Goal: Navigation & Orientation: Find specific page/section

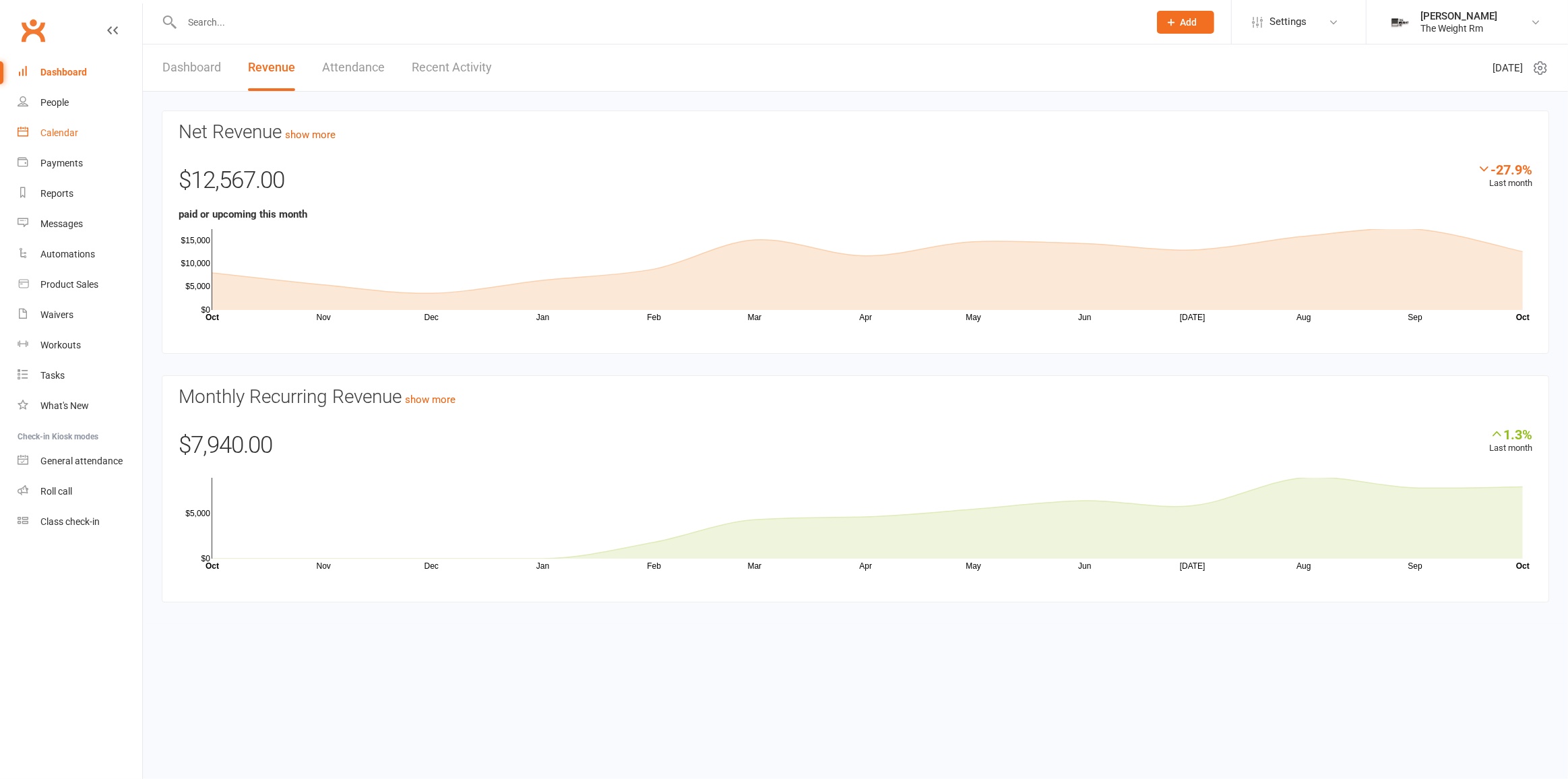
click at [78, 129] on link "Calendar" at bounding box center [79, 133] width 125 height 30
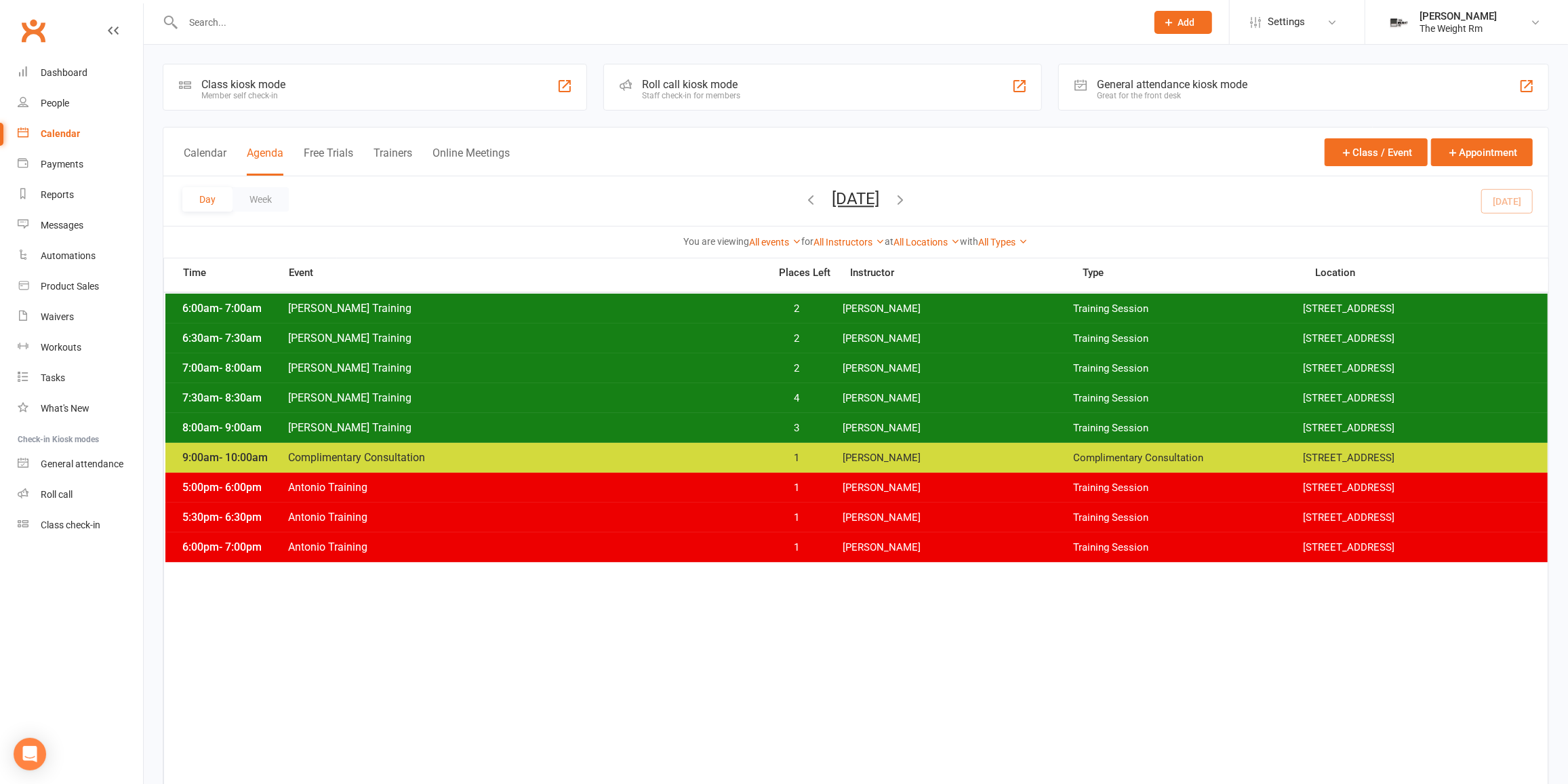
click at [355, 306] on span "[PERSON_NAME] Training" at bounding box center [524, 308] width 474 height 12
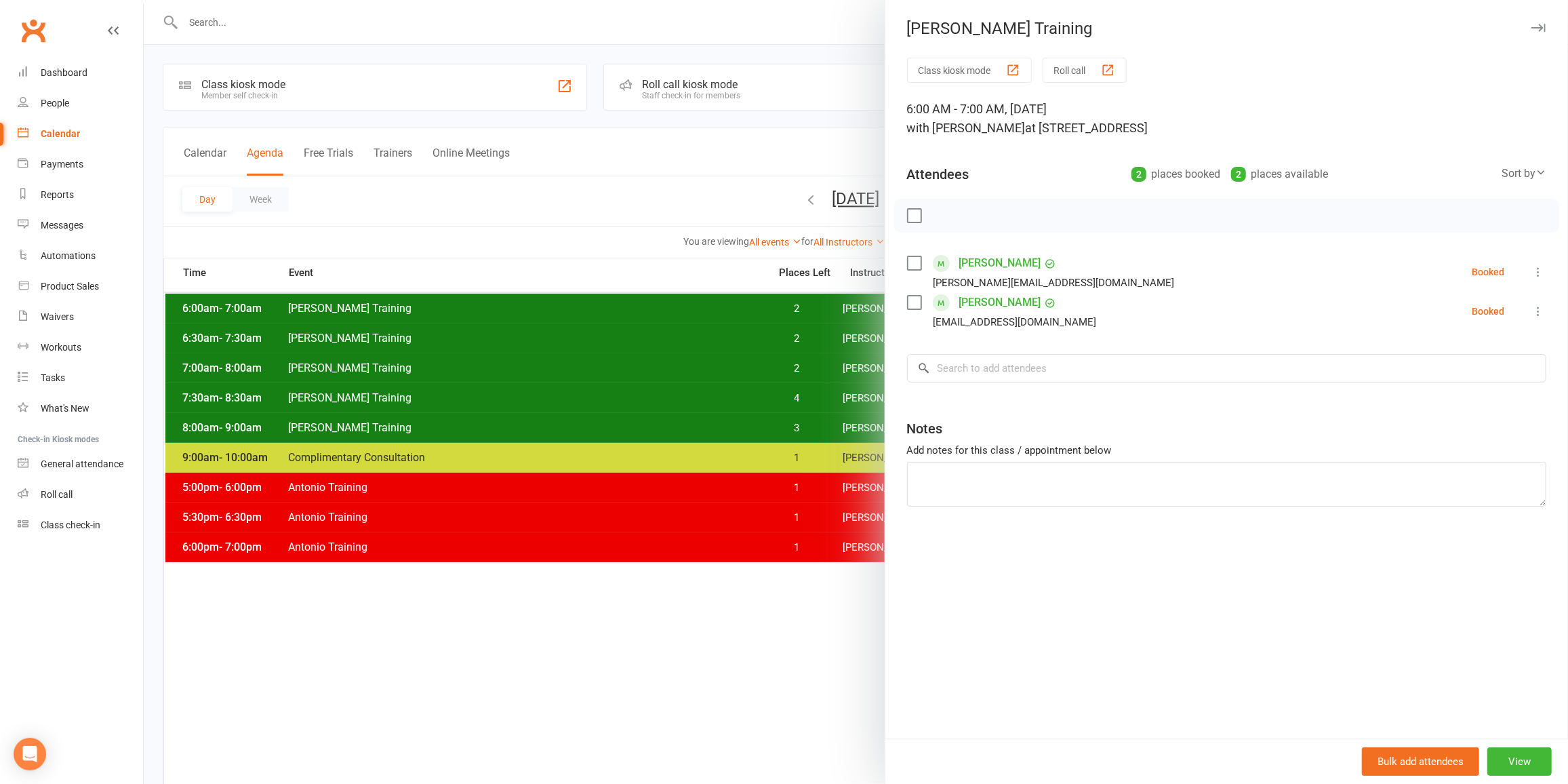
drag, startPoint x: 349, startPoint y: 289, endPoint x: 305, endPoint y: 316, distance: 51.6
click at [305, 316] on div at bounding box center [855, 392] width 1424 height 784
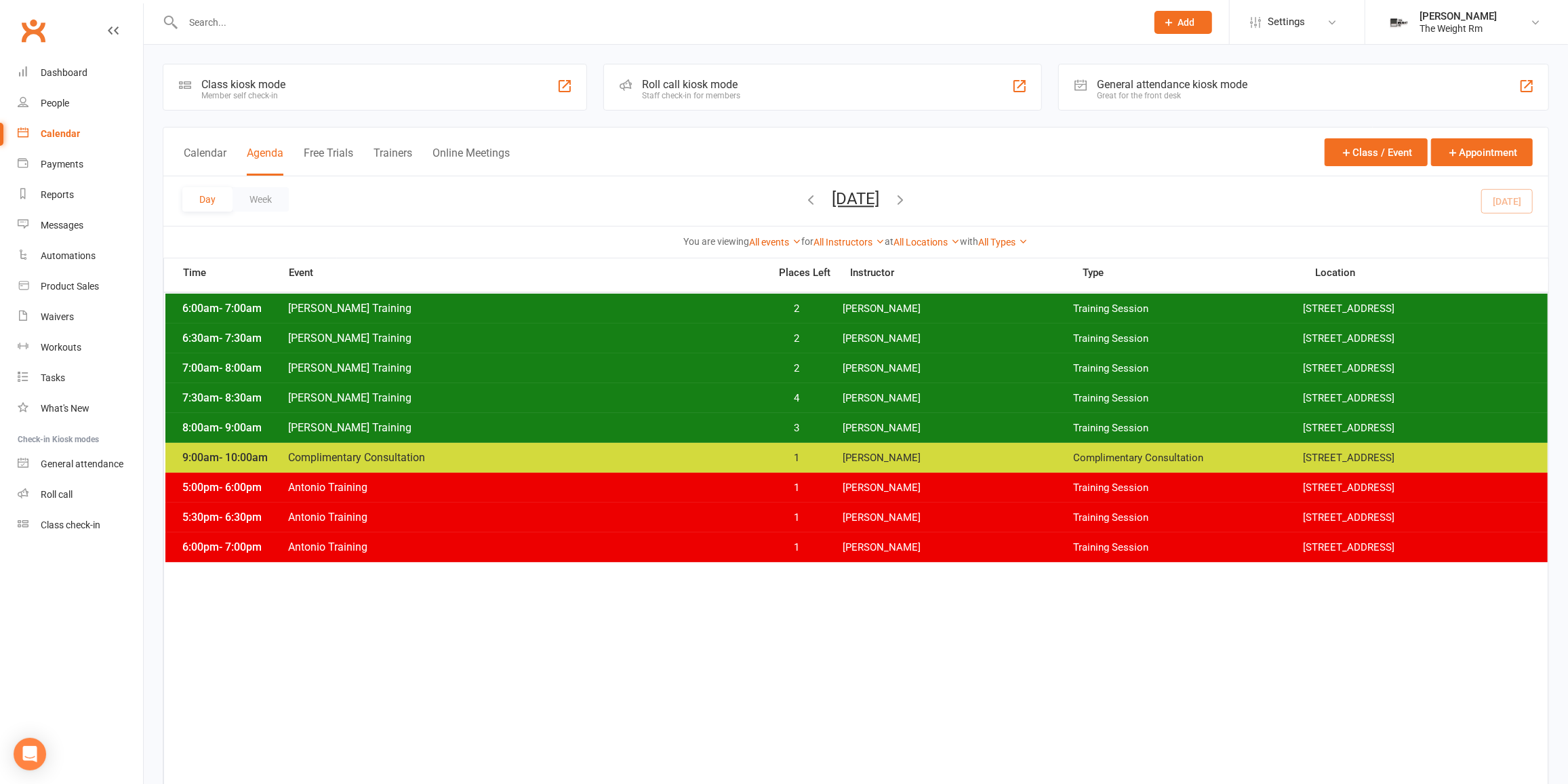
click at [307, 334] on span "[PERSON_NAME] Training" at bounding box center [524, 337] width 474 height 12
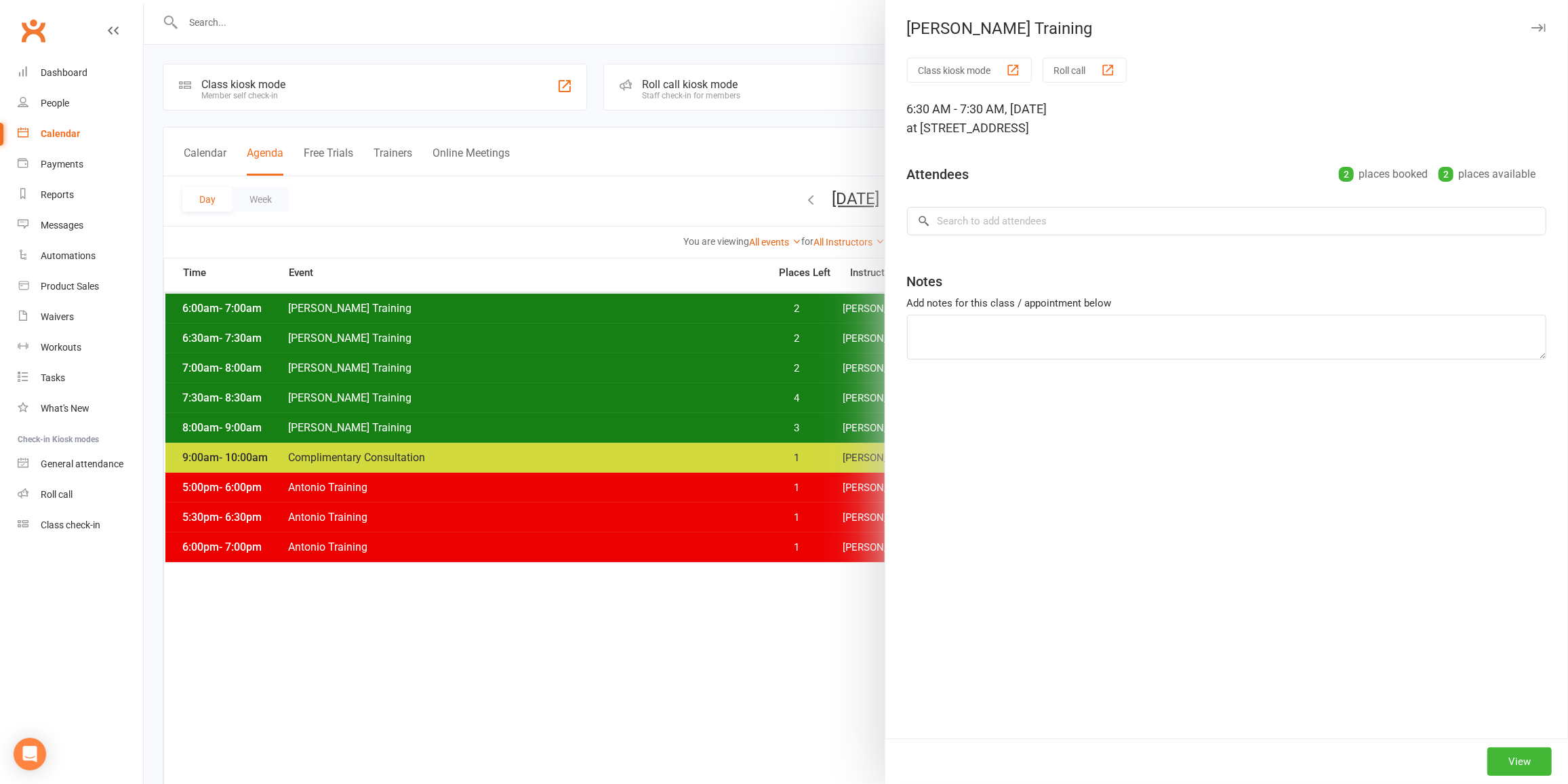
click at [307, 334] on div at bounding box center [855, 392] width 1424 height 784
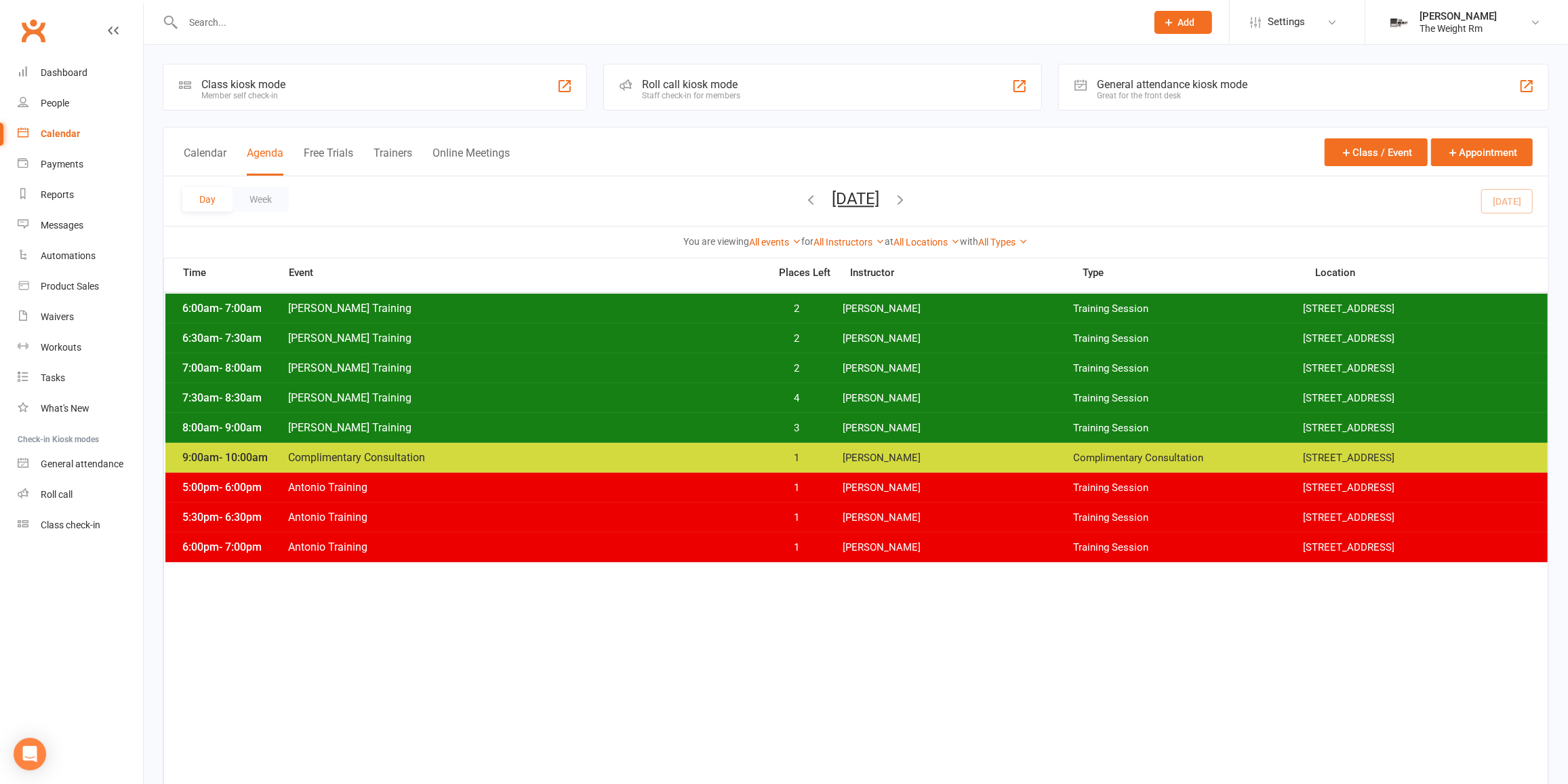
click at [307, 334] on span "[PERSON_NAME] Training" at bounding box center [524, 337] width 474 height 12
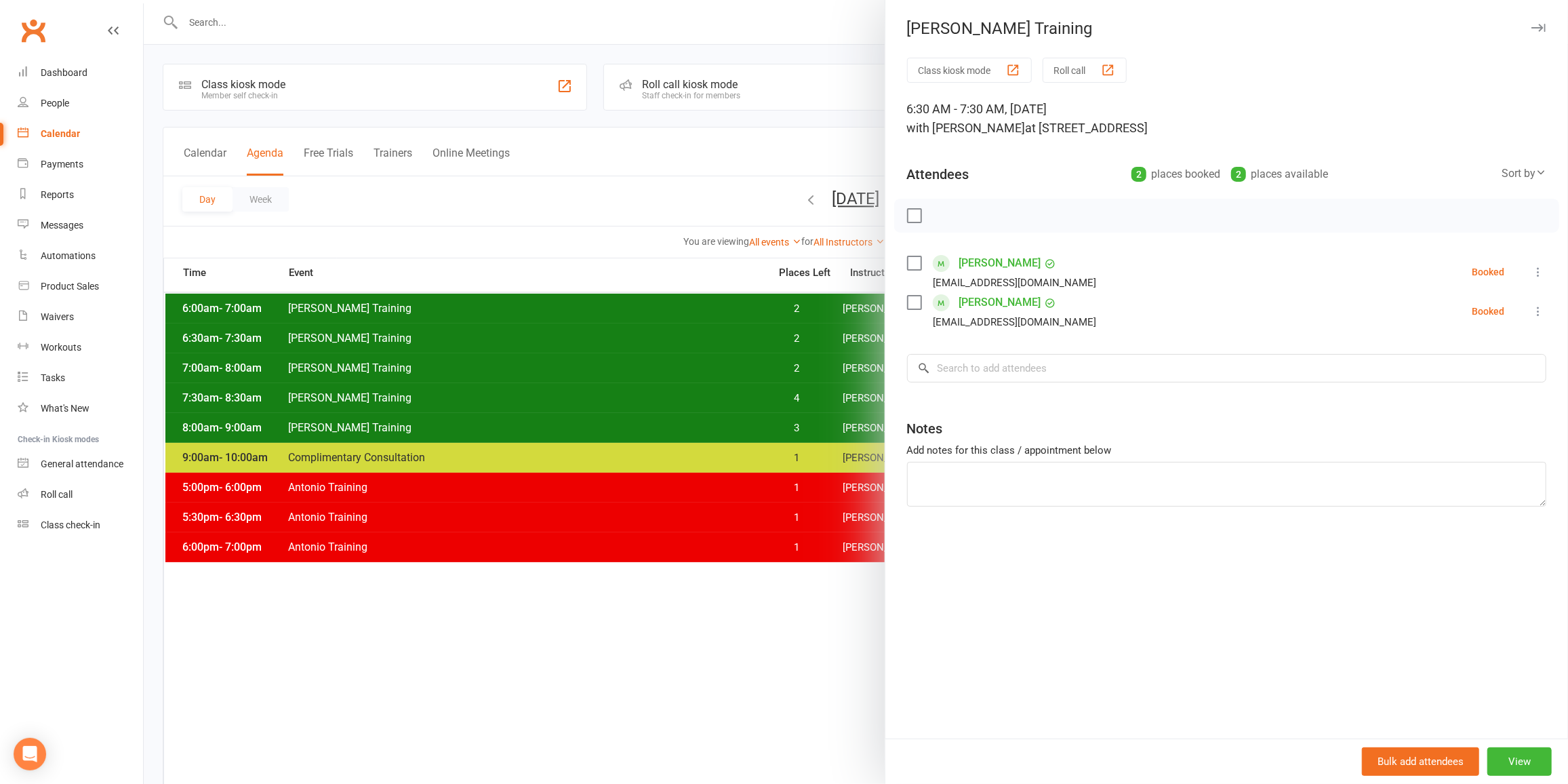
click at [489, 374] on div at bounding box center [855, 392] width 1424 height 784
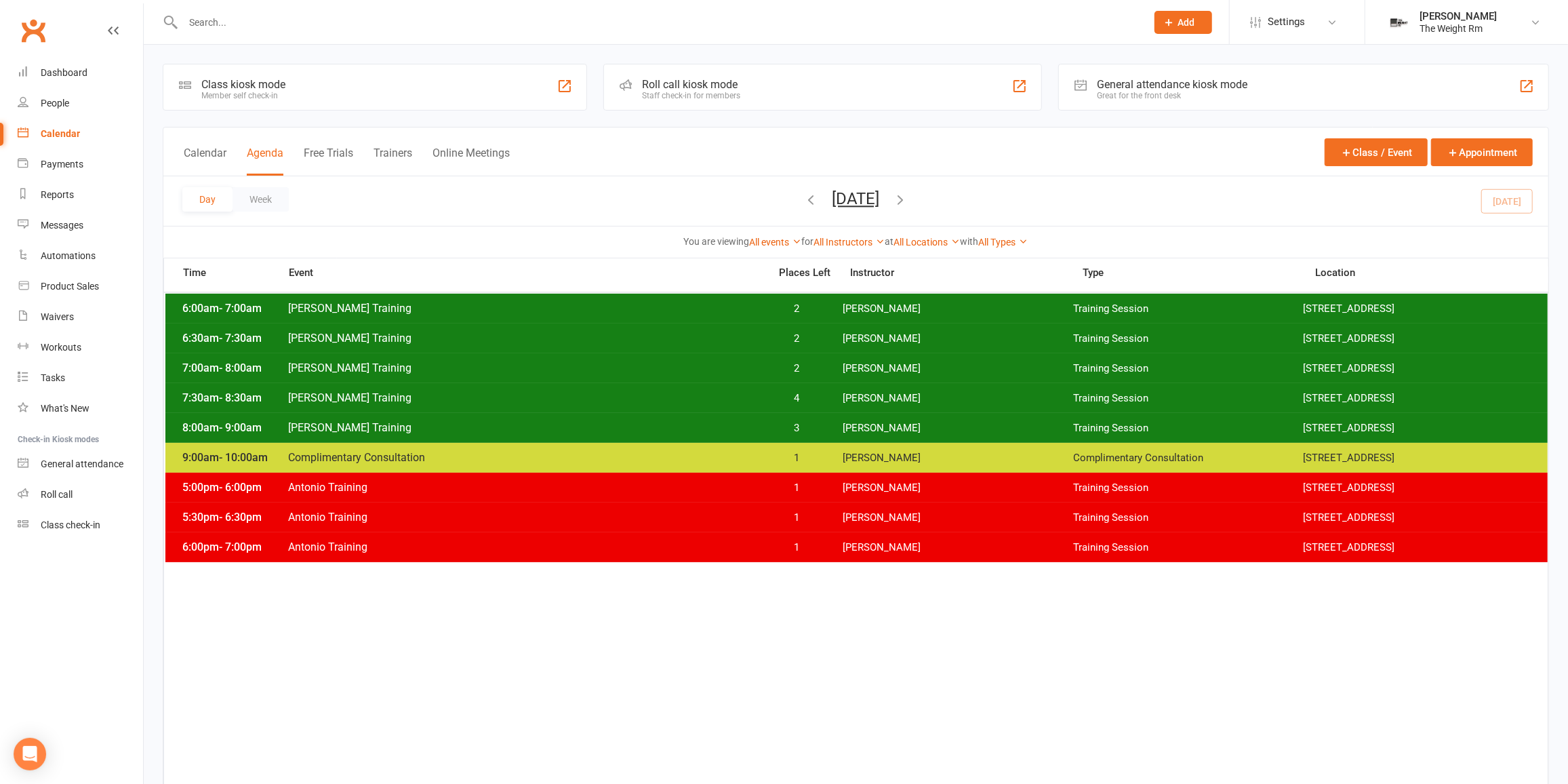
click at [505, 364] on span "[PERSON_NAME] Training" at bounding box center [524, 367] width 474 height 12
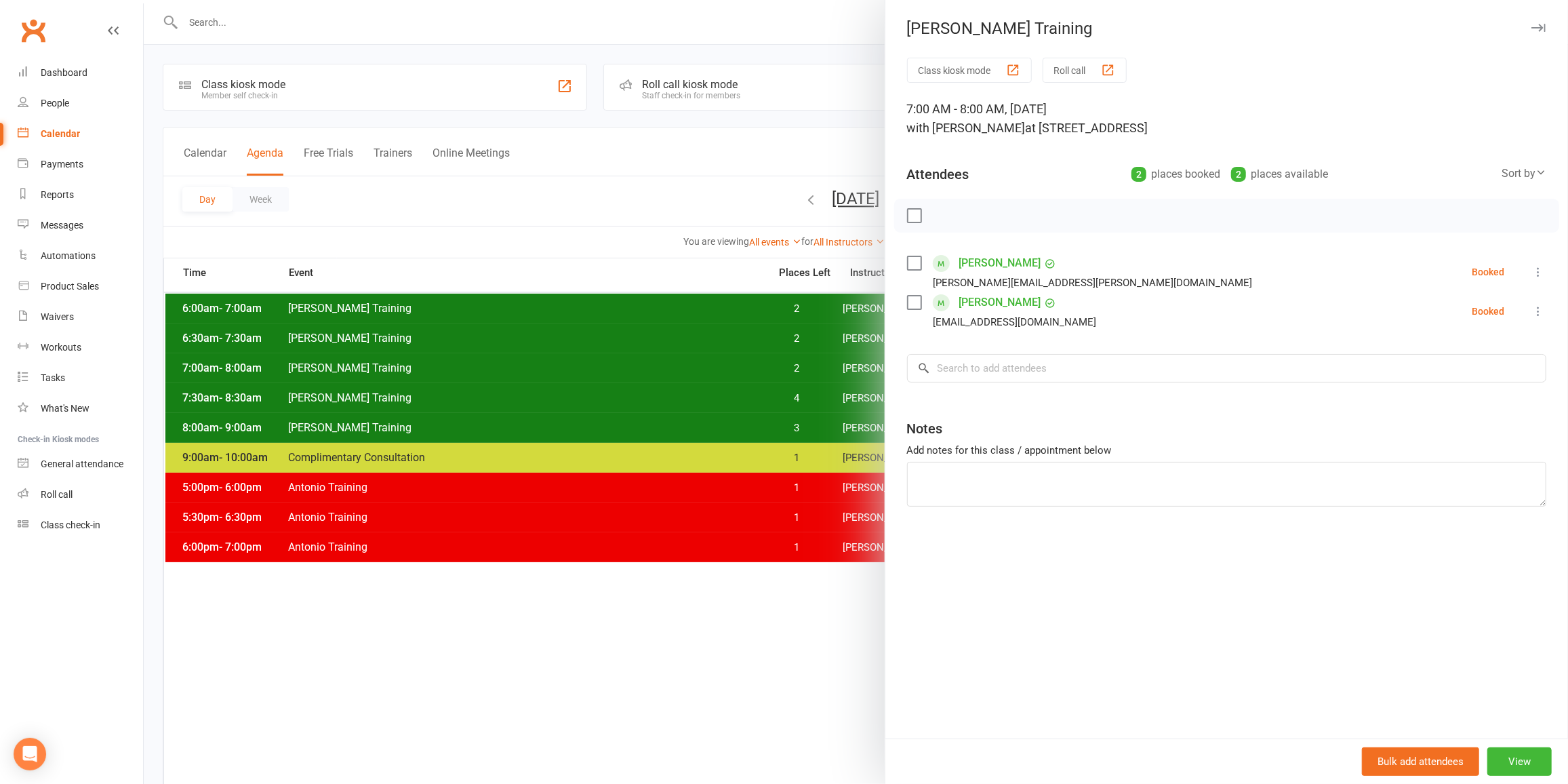
click at [599, 398] on div at bounding box center [855, 392] width 1424 height 784
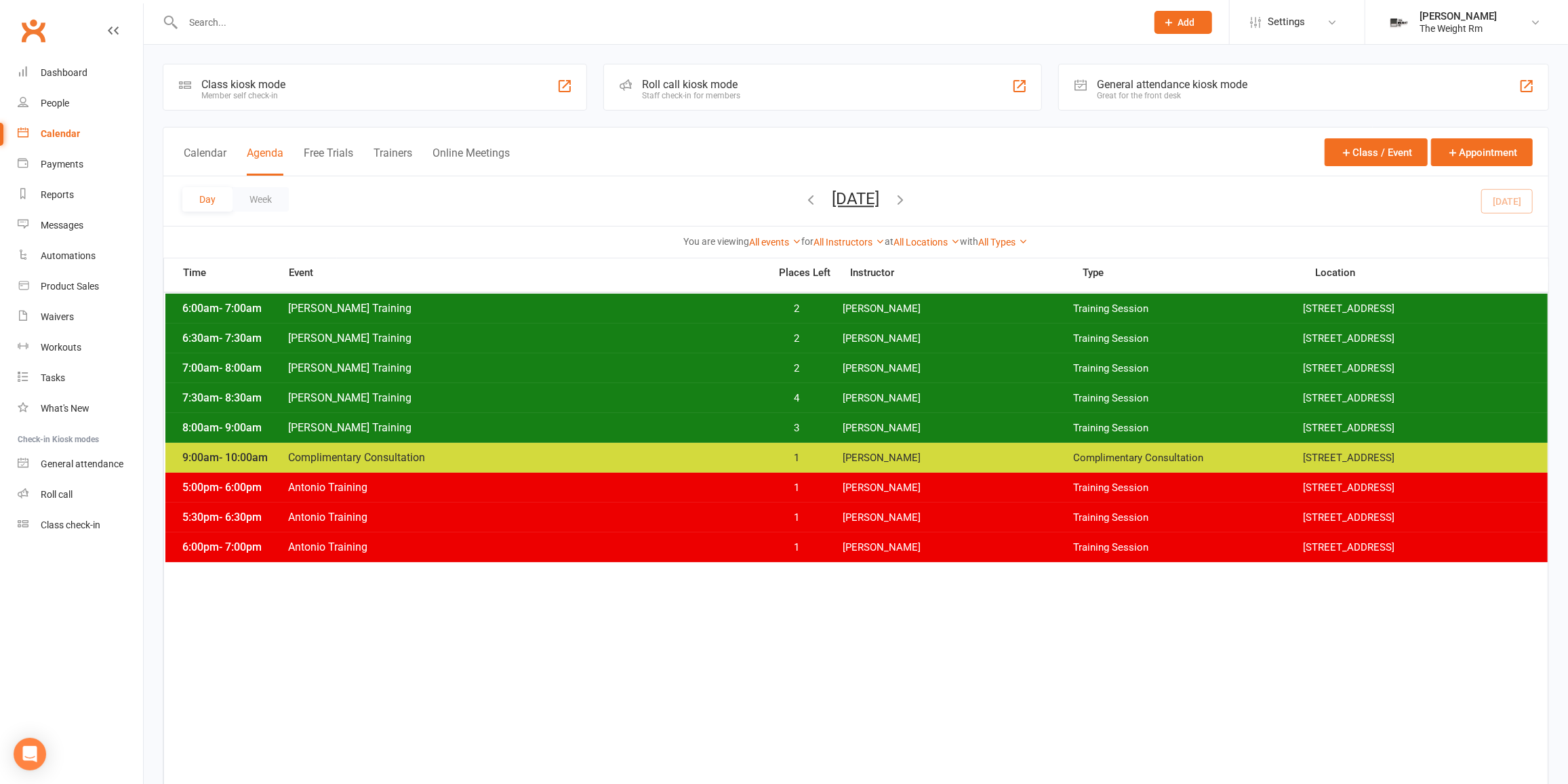
click at [620, 424] on span "[PERSON_NAME] Training" at bounding box center [524, 427] width 474 height 12
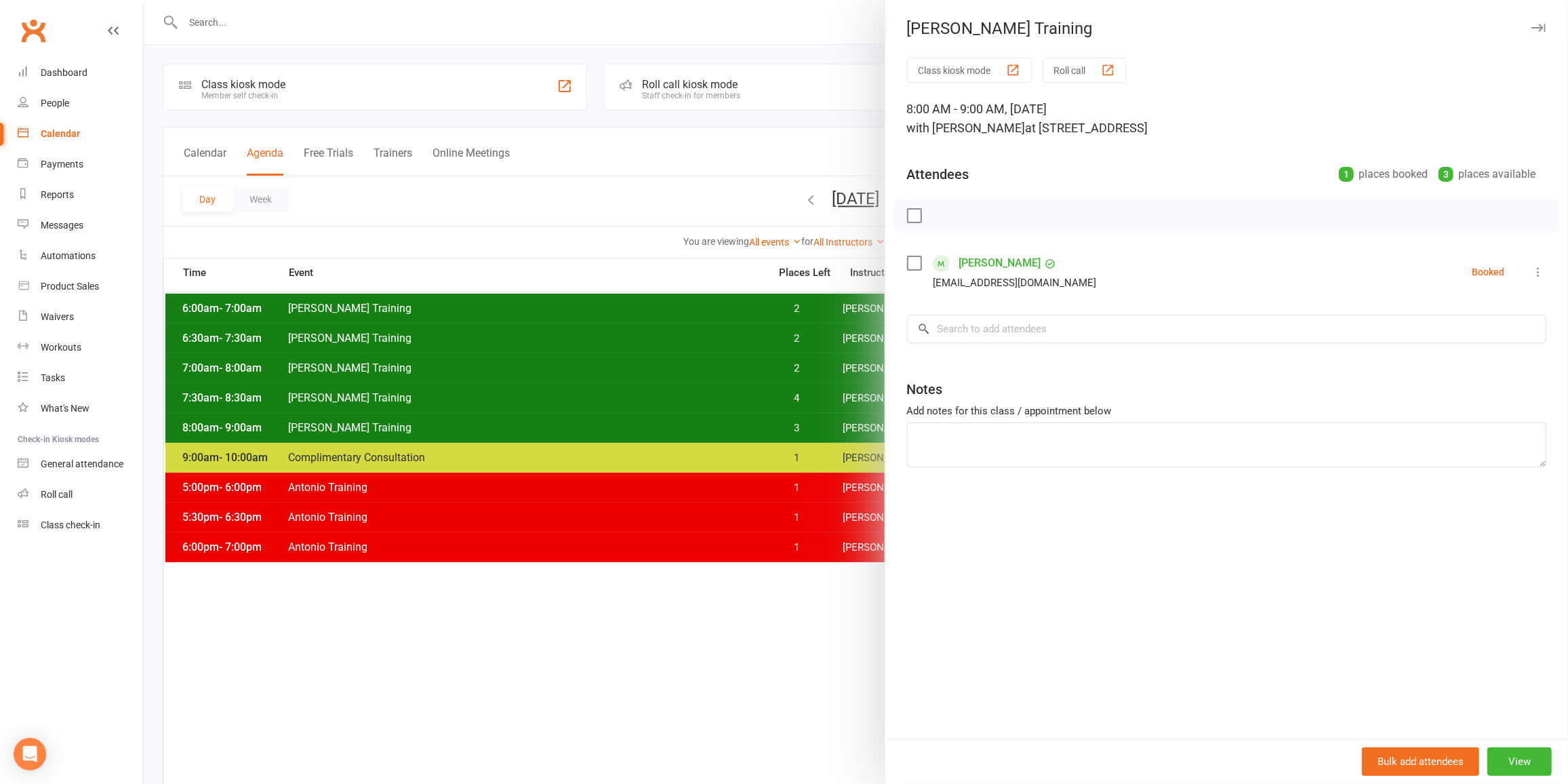
click at [576, 394] on div at bounding box center [855, 392] width 1424 height 784
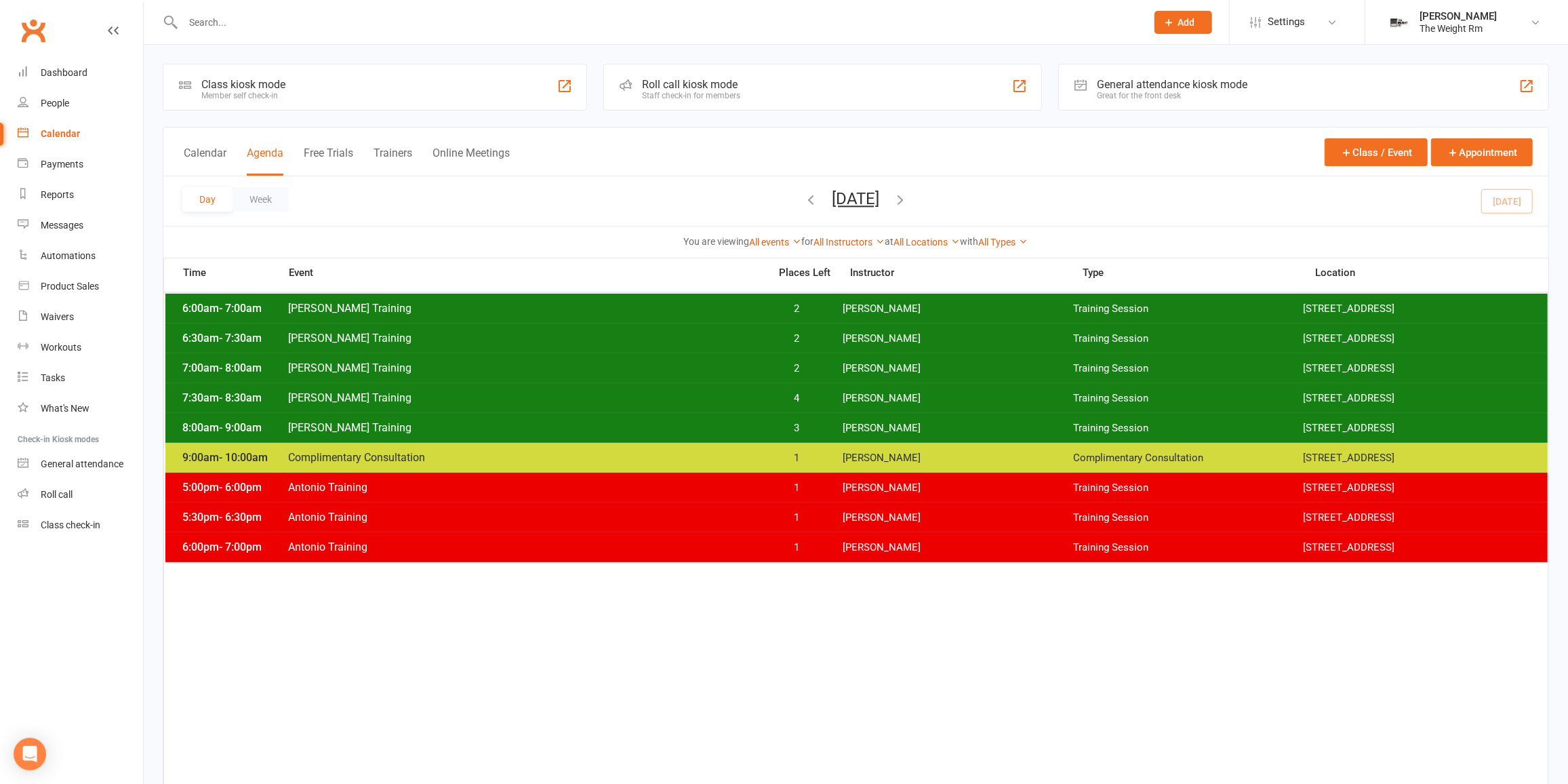
click at [678, 318] on div "6:00am - 7:00am [PERSON_NAME] Training 2 [PERSON_NAME] Training Session [STREET…" at bounding box center [856, 309] width 1382 height 30
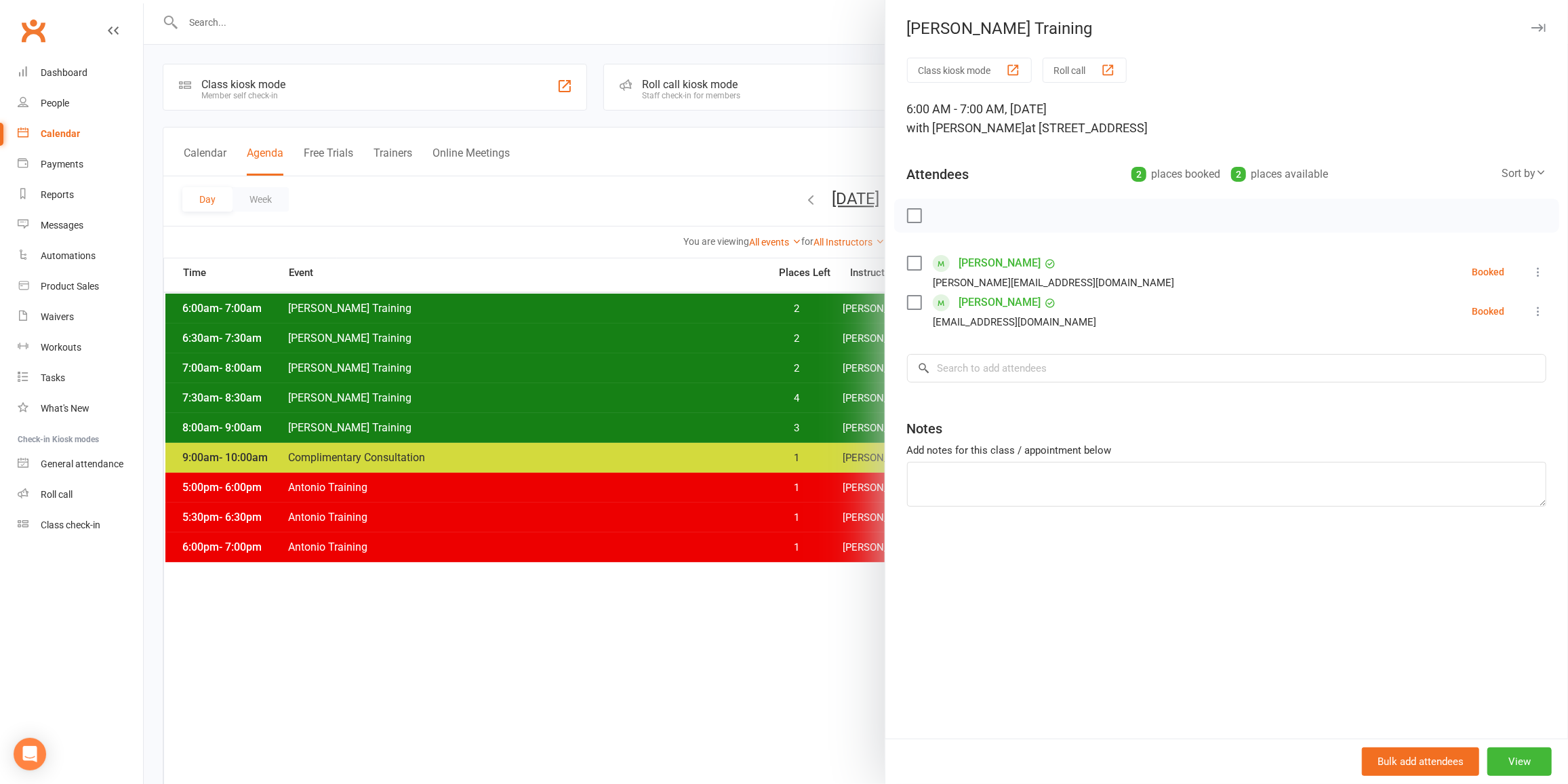
click at [678, 318] on div at bounding box center [855, 392] width 1424 height 784
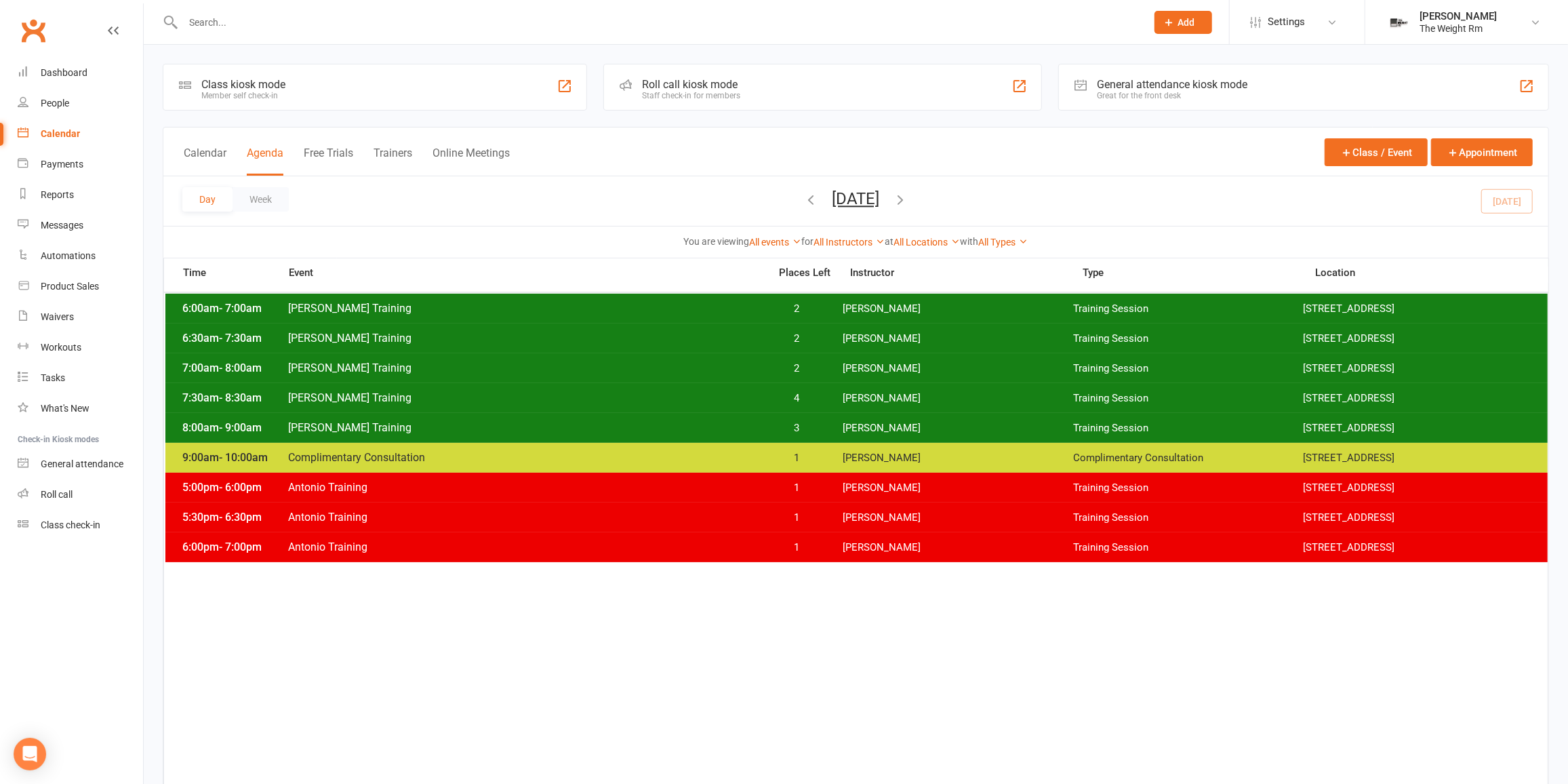
click at [688, 343] on span "[PERSON_NAME] Training" at bounding box center [524, 337] width 474 height 12
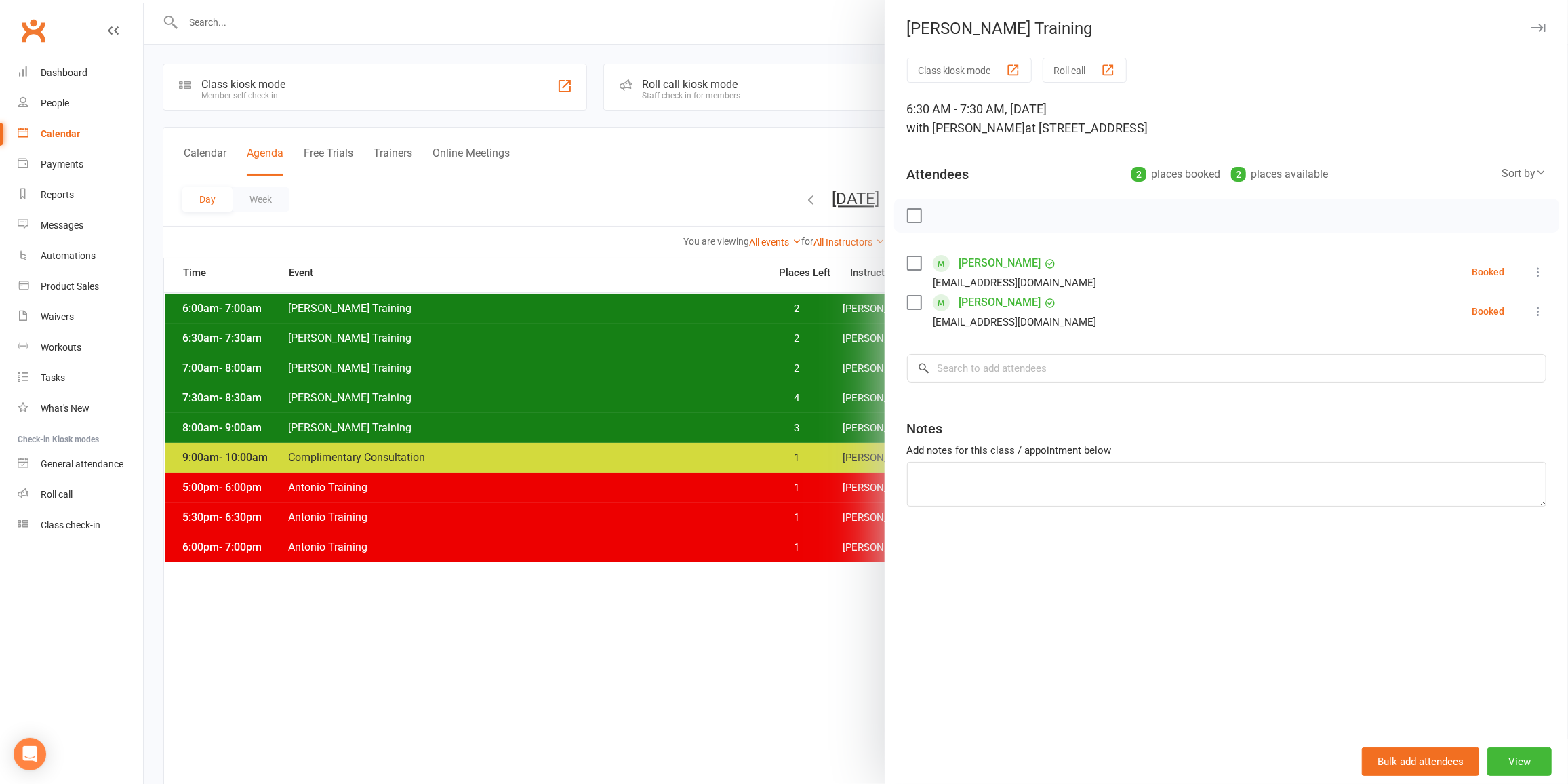
click at [688, 343] on div at bounding box center [855, 392] width 1424 height 784
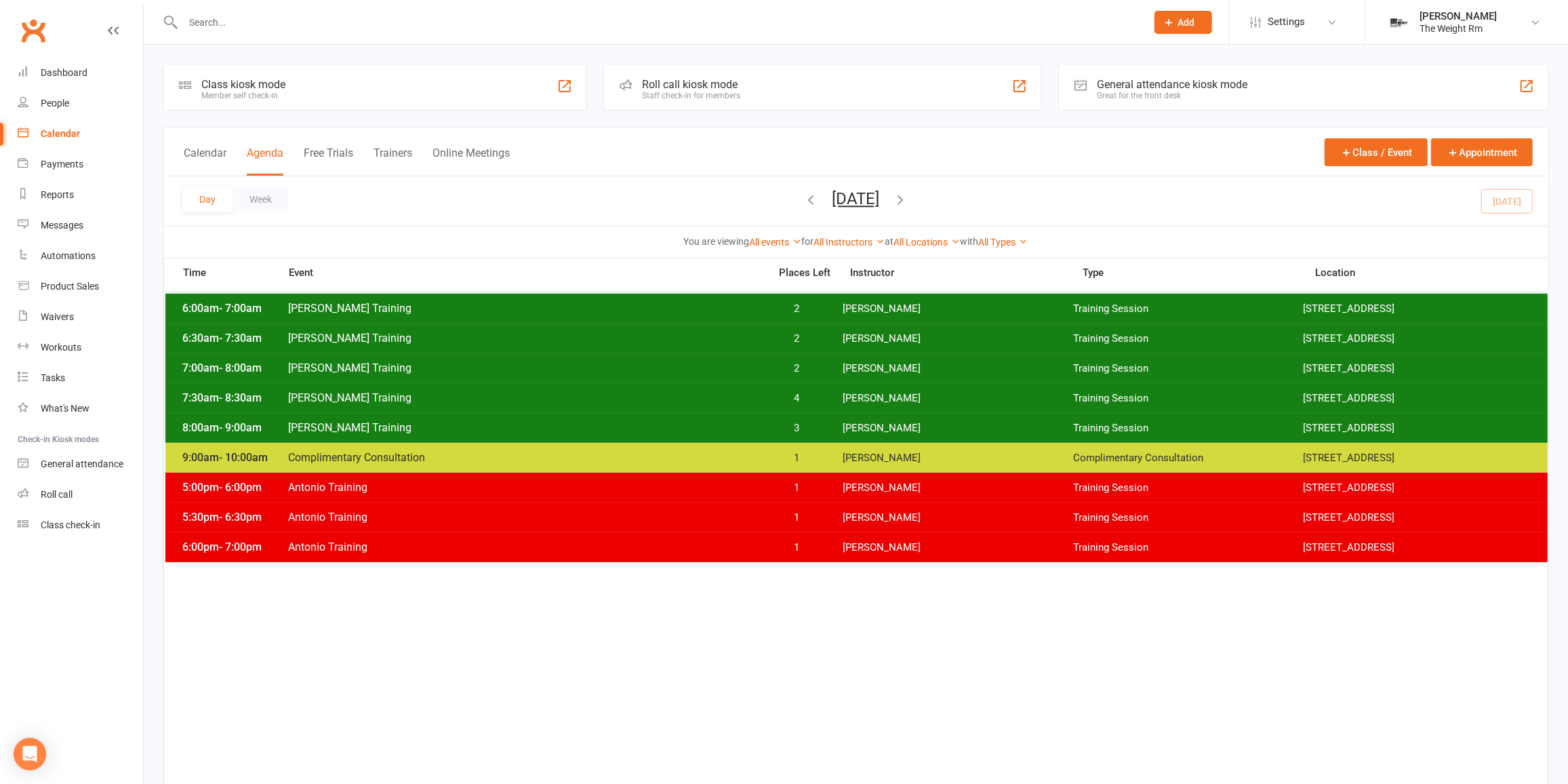
click at [693, 368] on span "[PERSON_NAME] Training" at bounding box center [524, 367] width 474 height 12
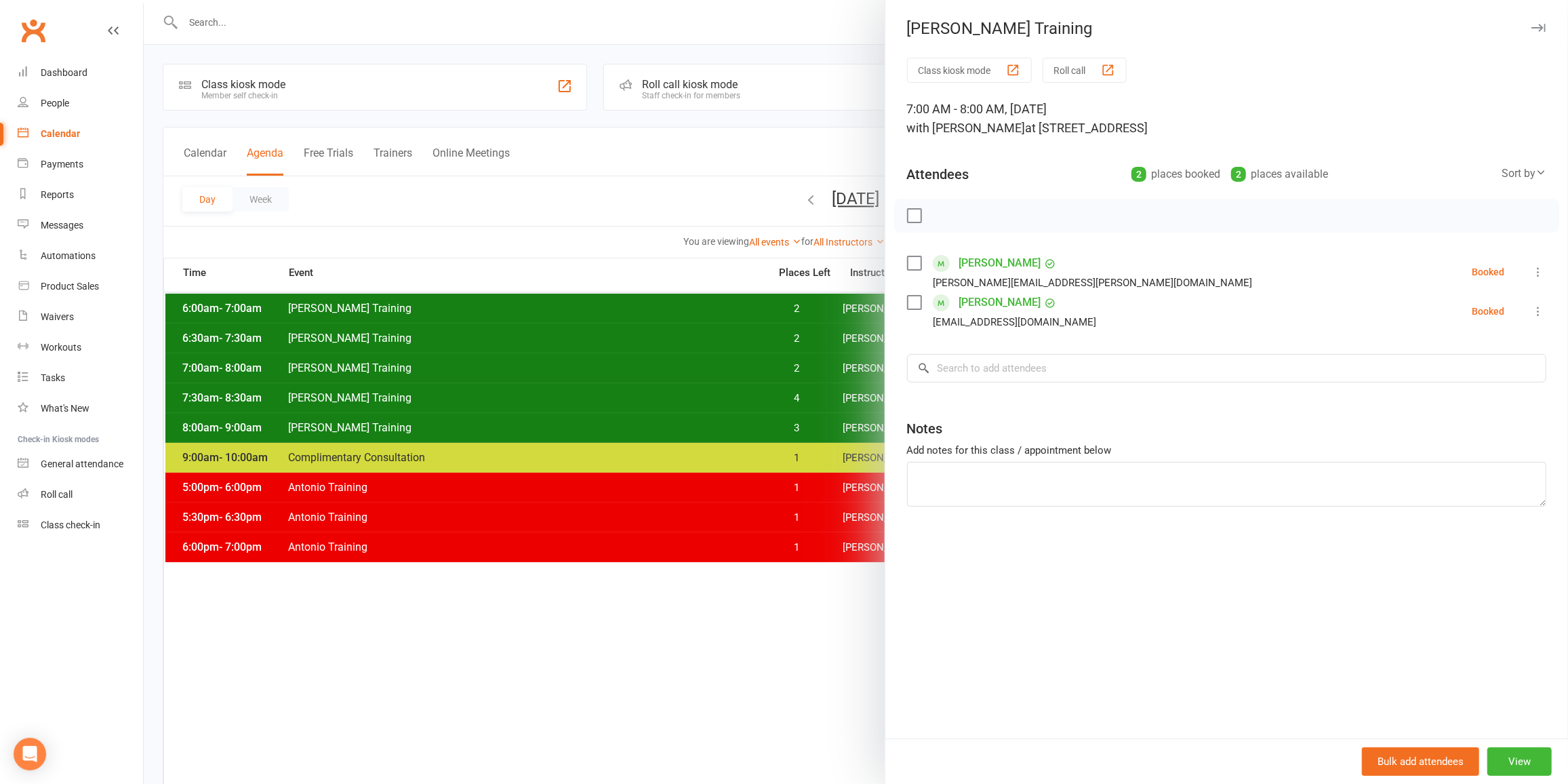
click at [693, 368] on div at bounding box center [855, 392] width 1424 height 784
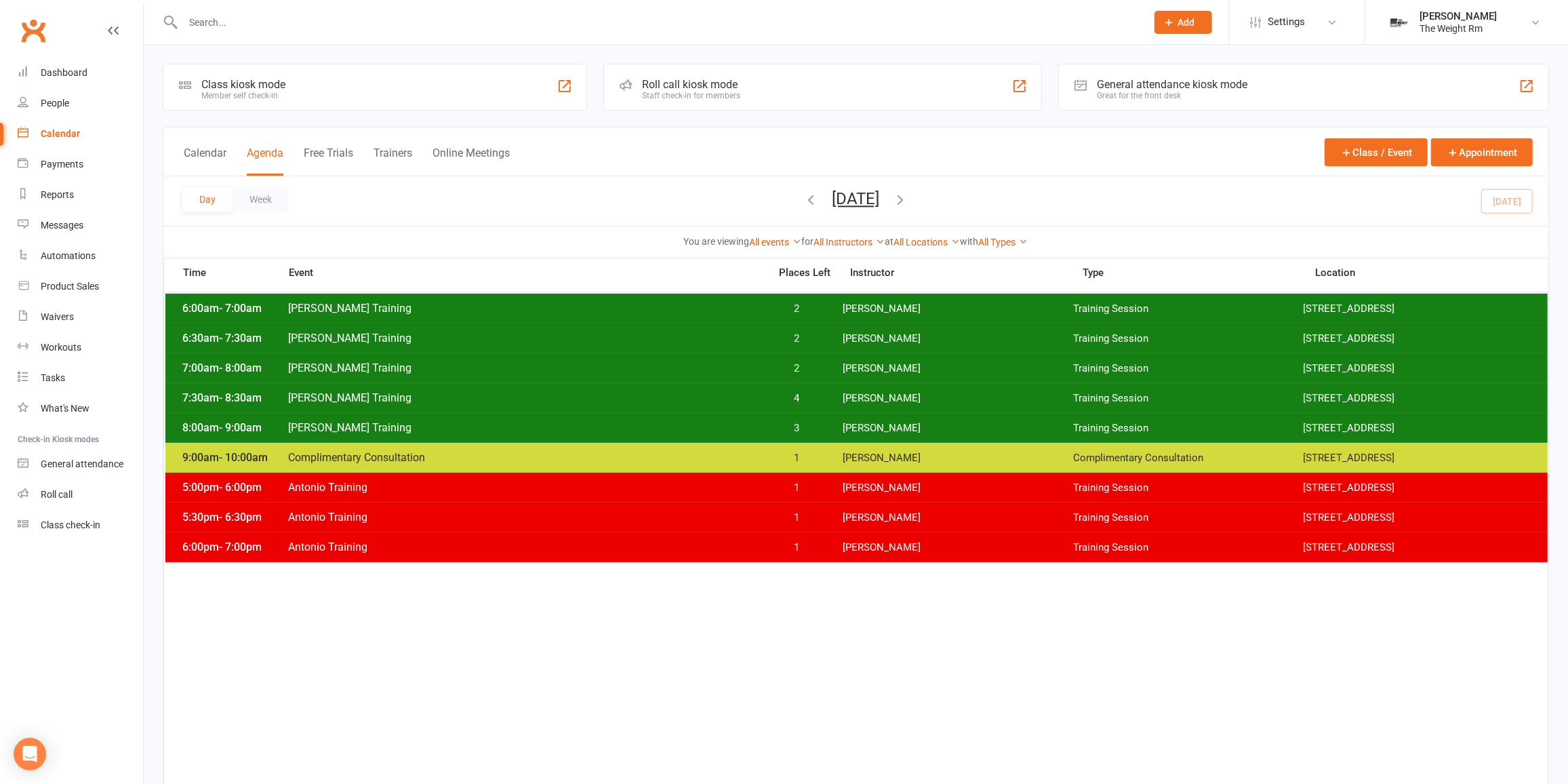
click at [693, 368] on span "[PERSON_NAME] Training" at bounding box center [524, 367] width 474 height 12
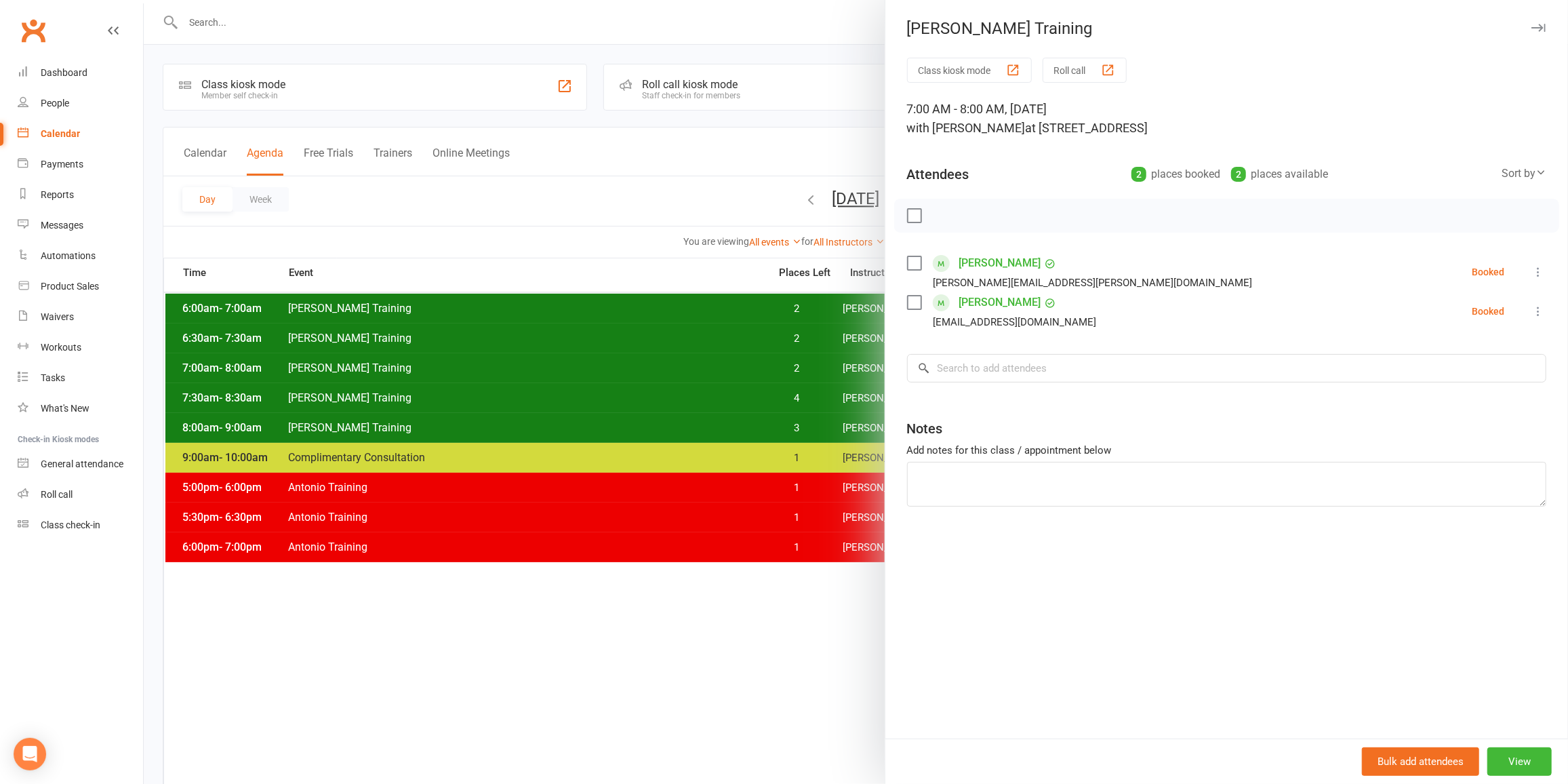
click at [693, 368] on div at bounding box center [855, 392] width 1424 height 784
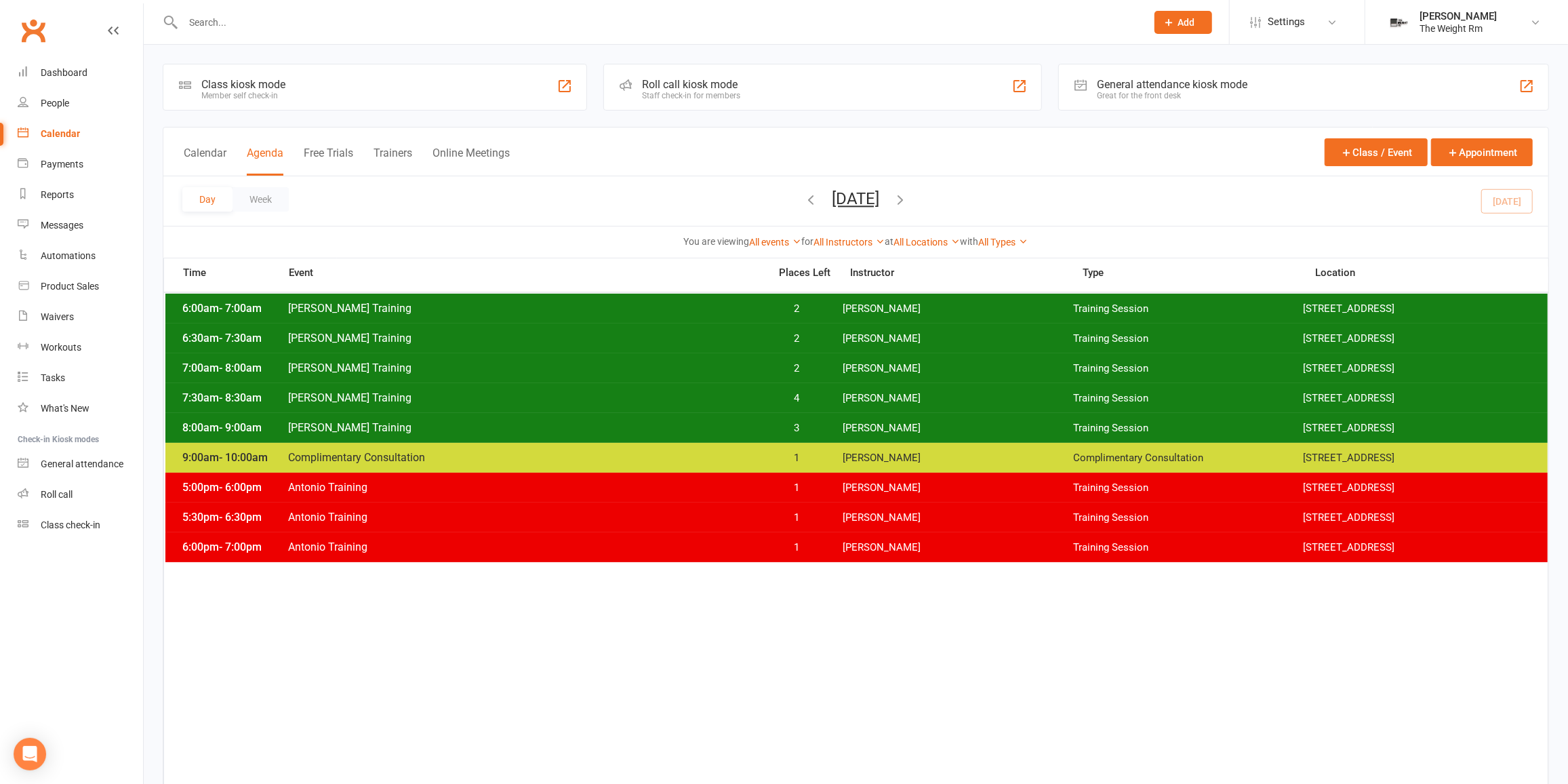
click at [700, 397] on span "[PERSON_NAME] Training" at bounding box center [524, 397] width 474 height 12
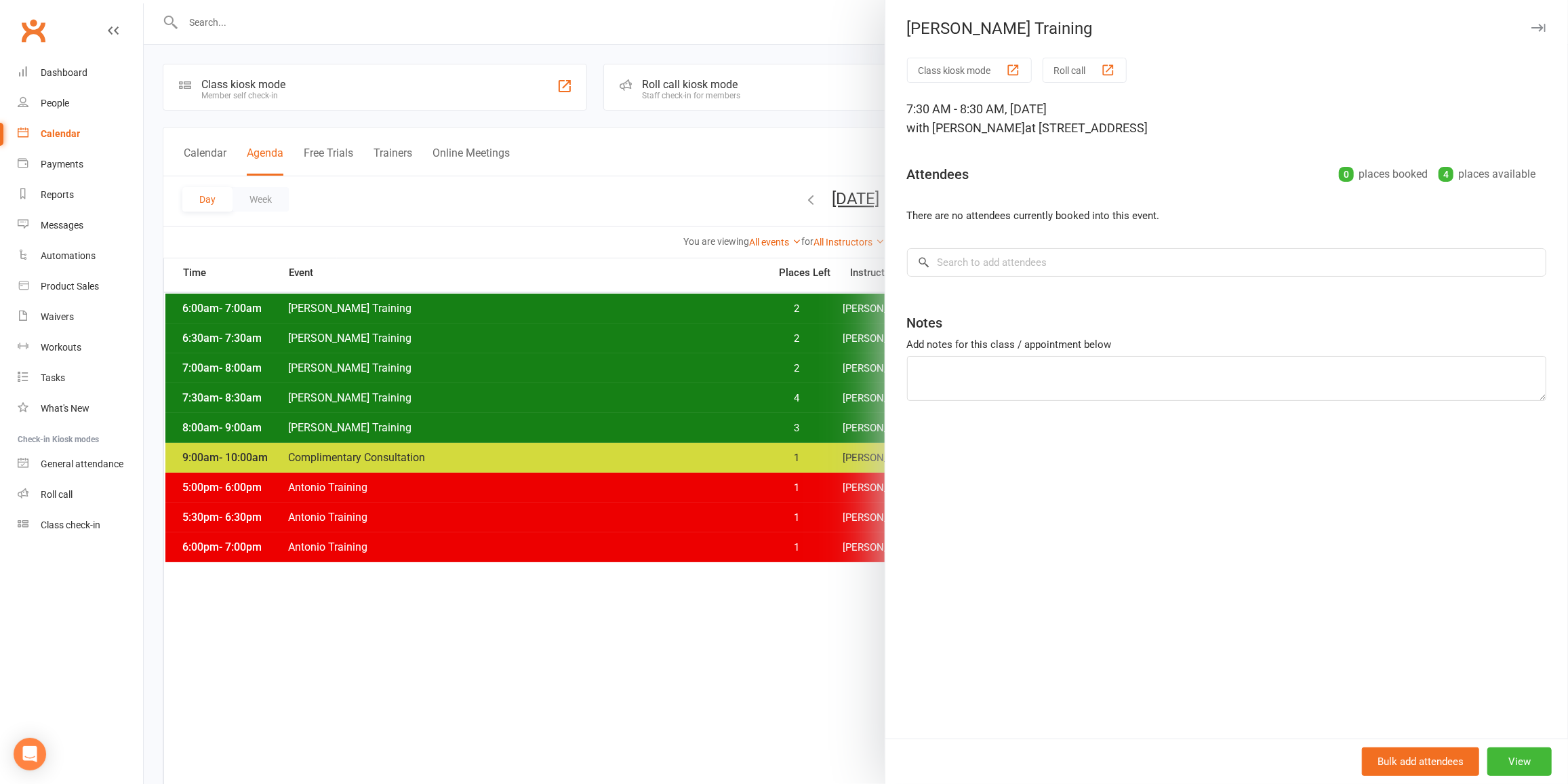
click at [700, 397] on div at bounding box center [855, 392] width 1424 height 784
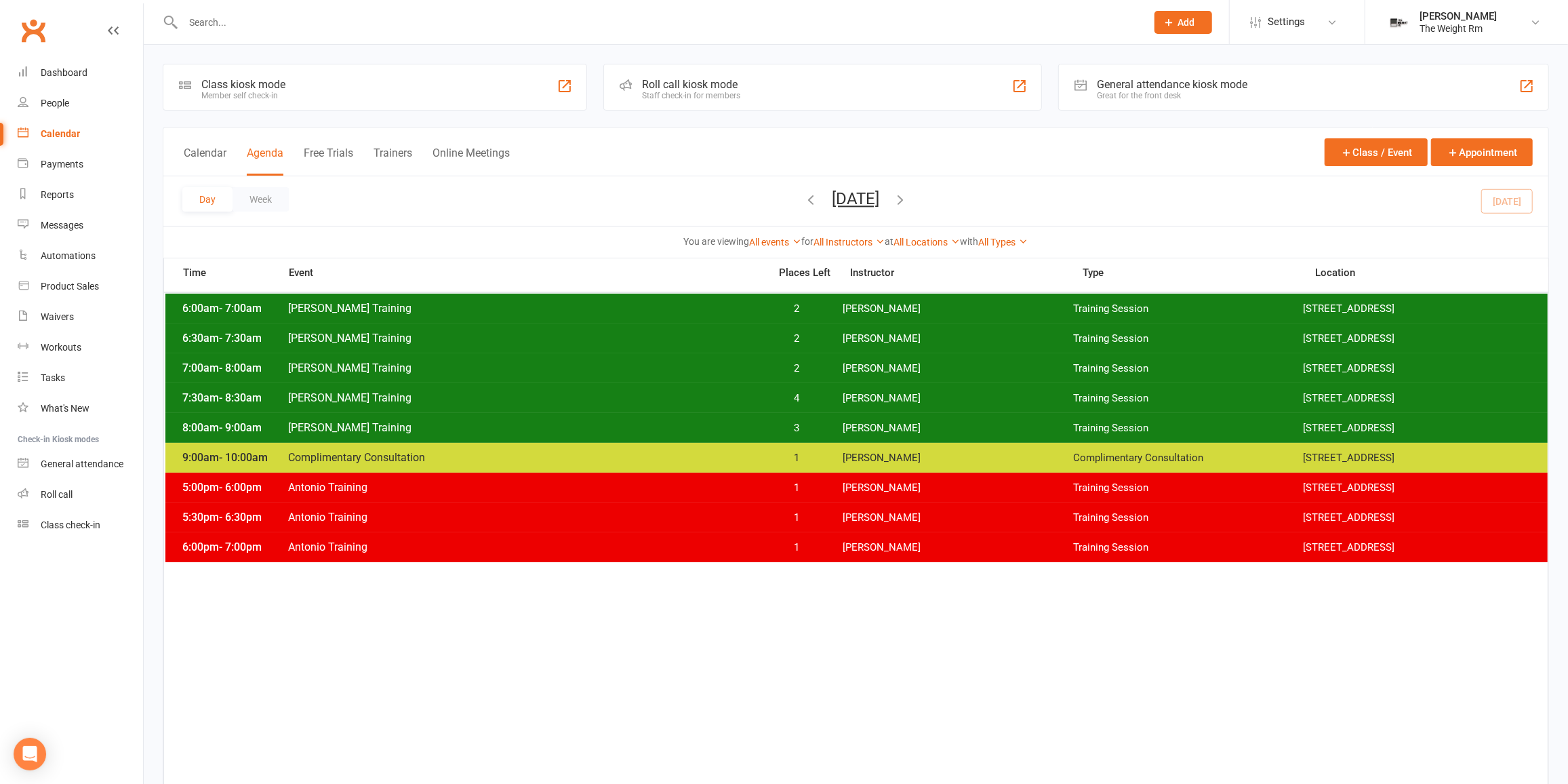
click at [709, 429] on span "[PERSON_NAME] Training" at bounding box center [524, 427] width 474 height 12
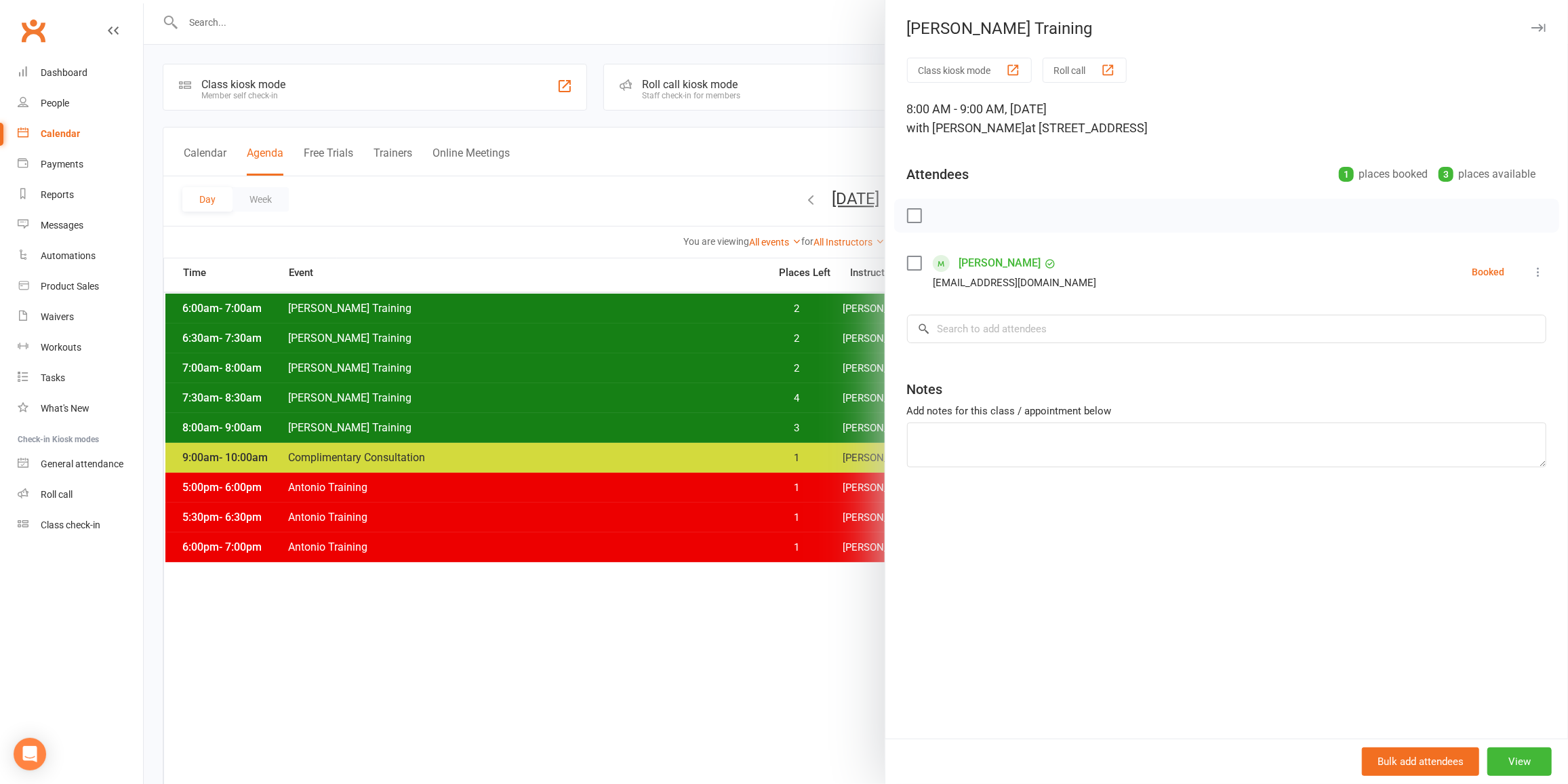
click at [709, 429] on div at bounding box center [855, 392] width 1424 height 784
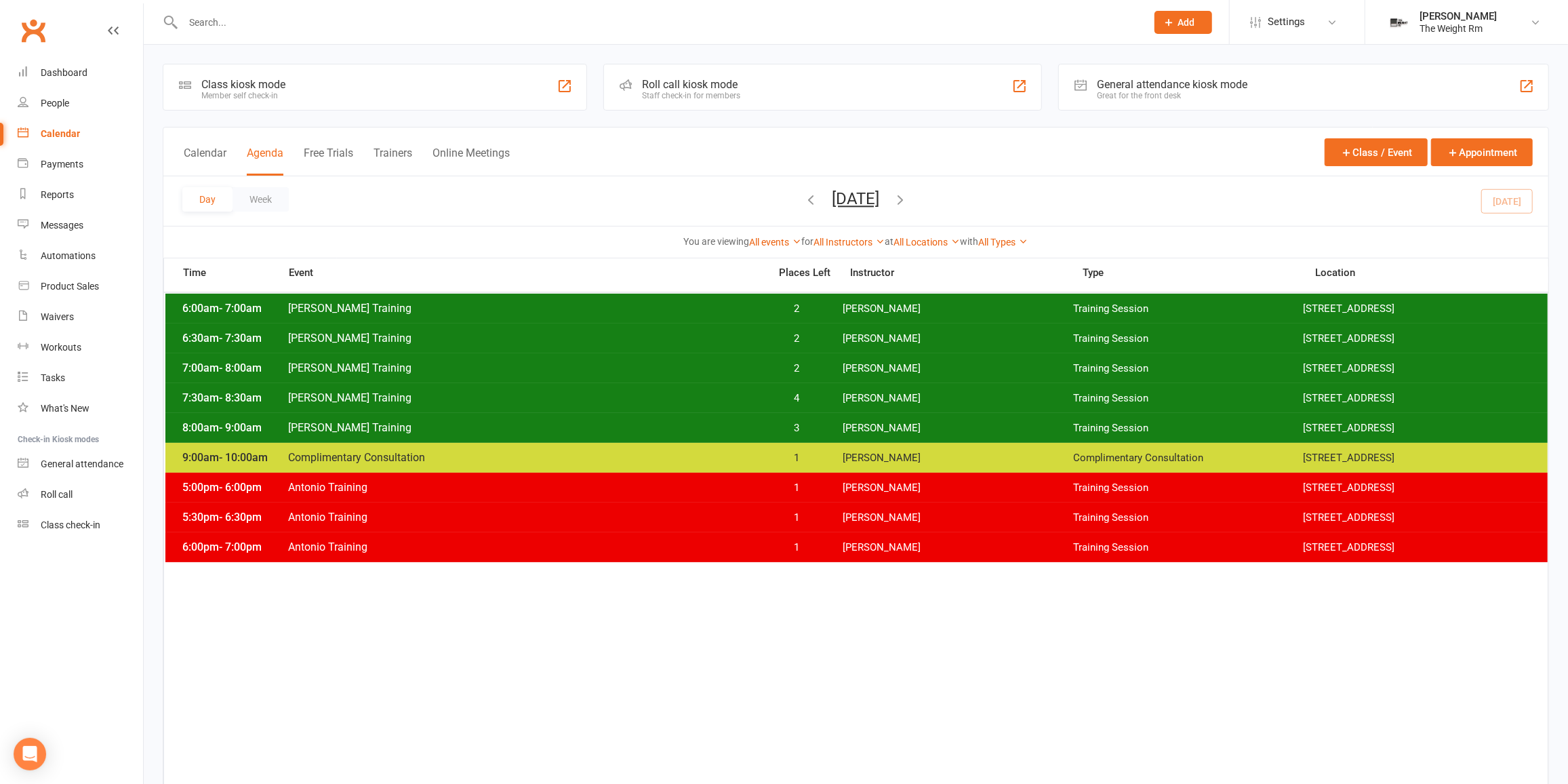
click at [787, 343] on div "6:30am - 7:30am [PERSON_NAME] Training 2 [PERSON_NAME] Training Session [STREET…" at bounding box center [856, 338] width 1382 height 30
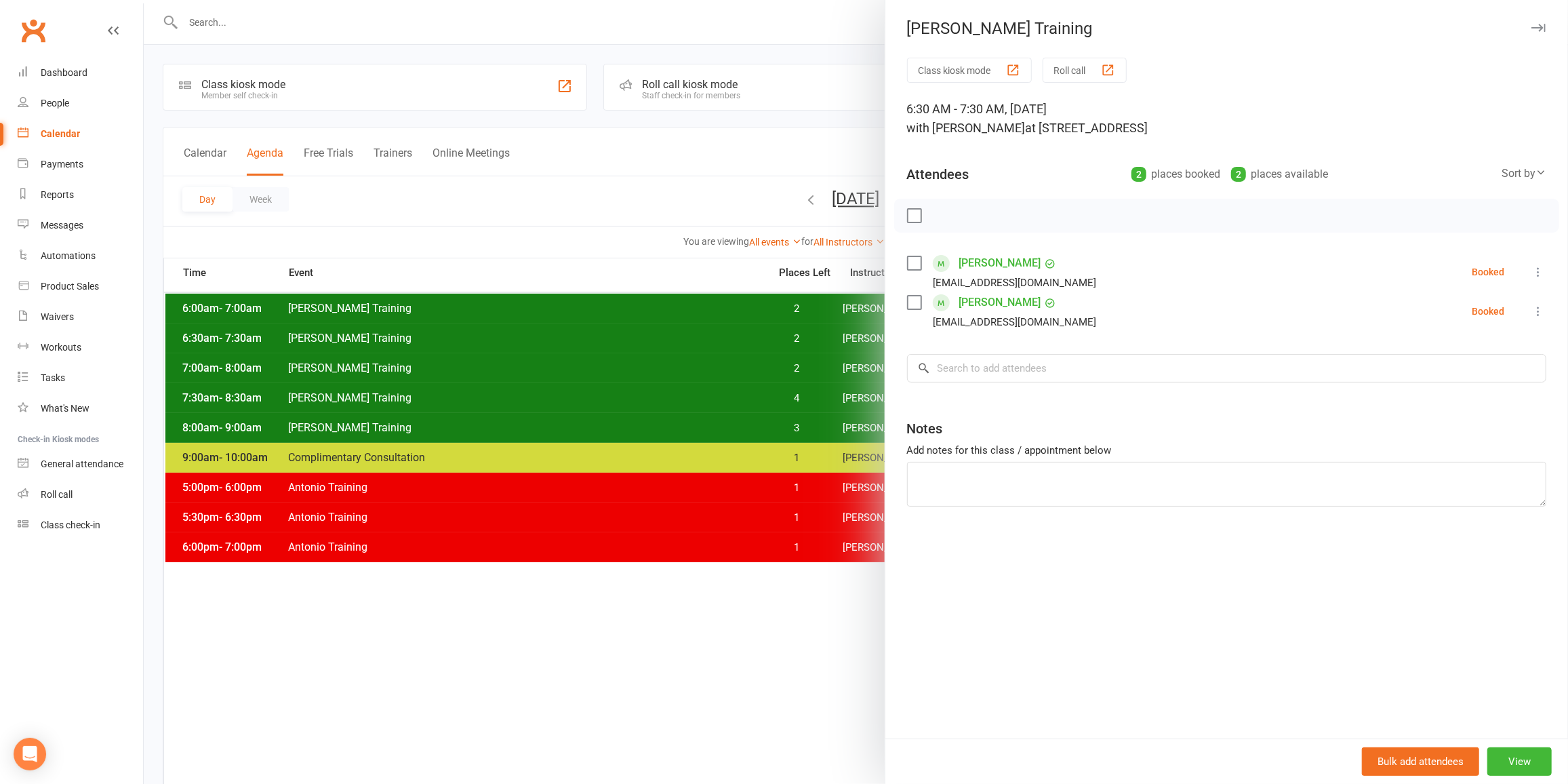
click at [752, 331] on div at bounding box center [855, 392] width 1424 height 784
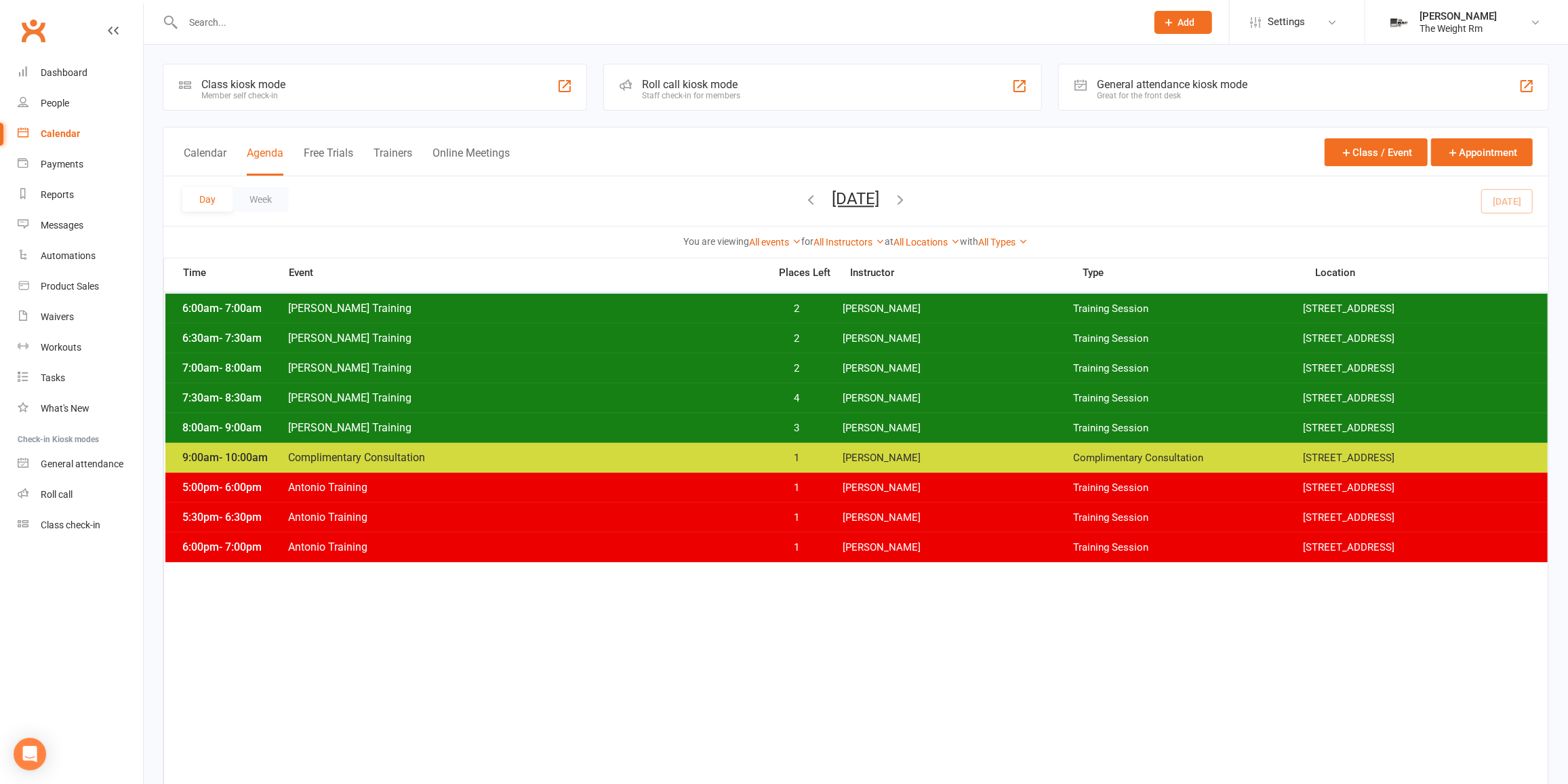
click at [752, 363] on span "[PERSON_NAME] Training" at bounding box center [524, 367] width 474 height 12
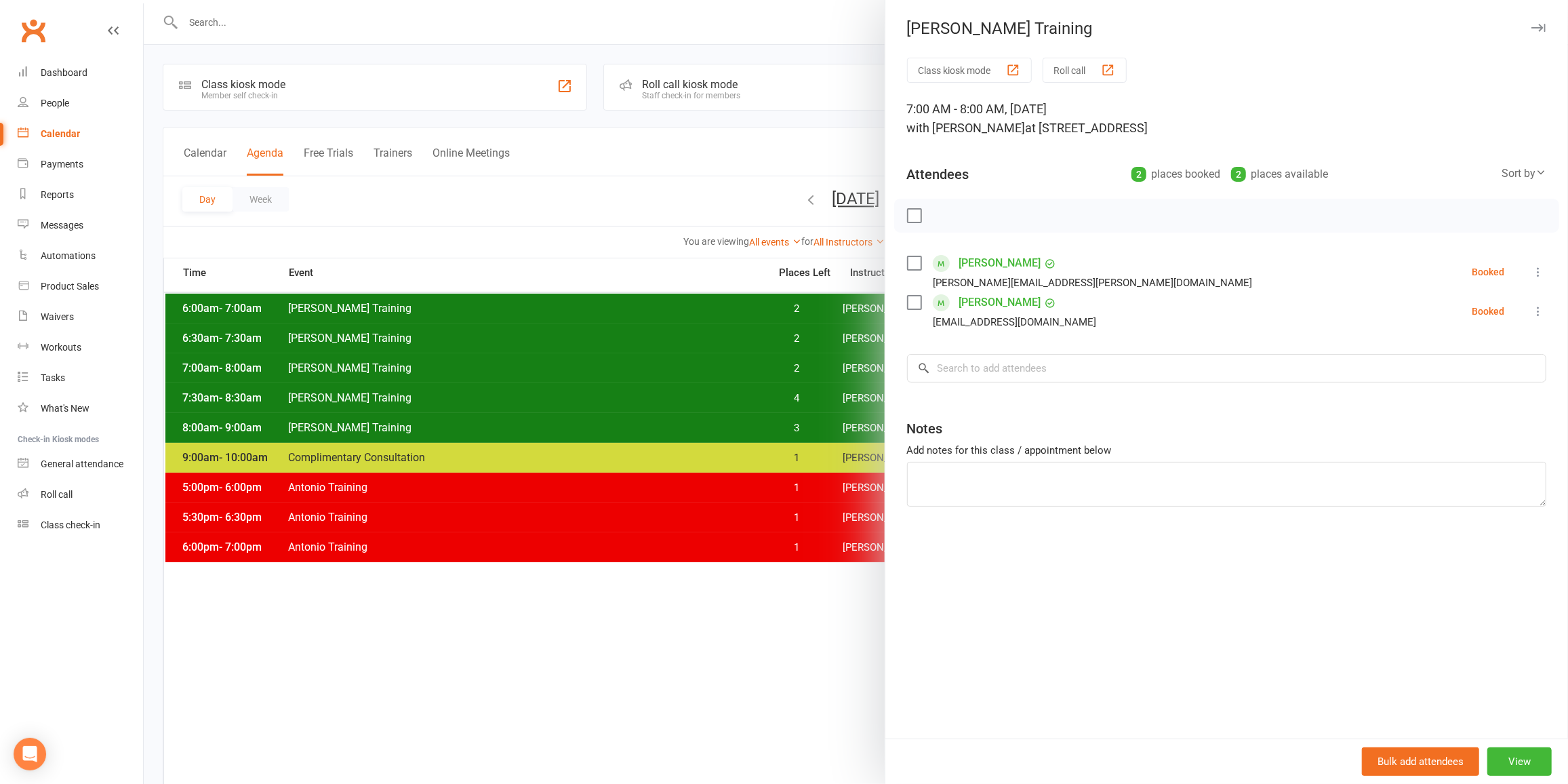
click at [721, 484] on div at bounding box center [855, 392] width 1424 height 784
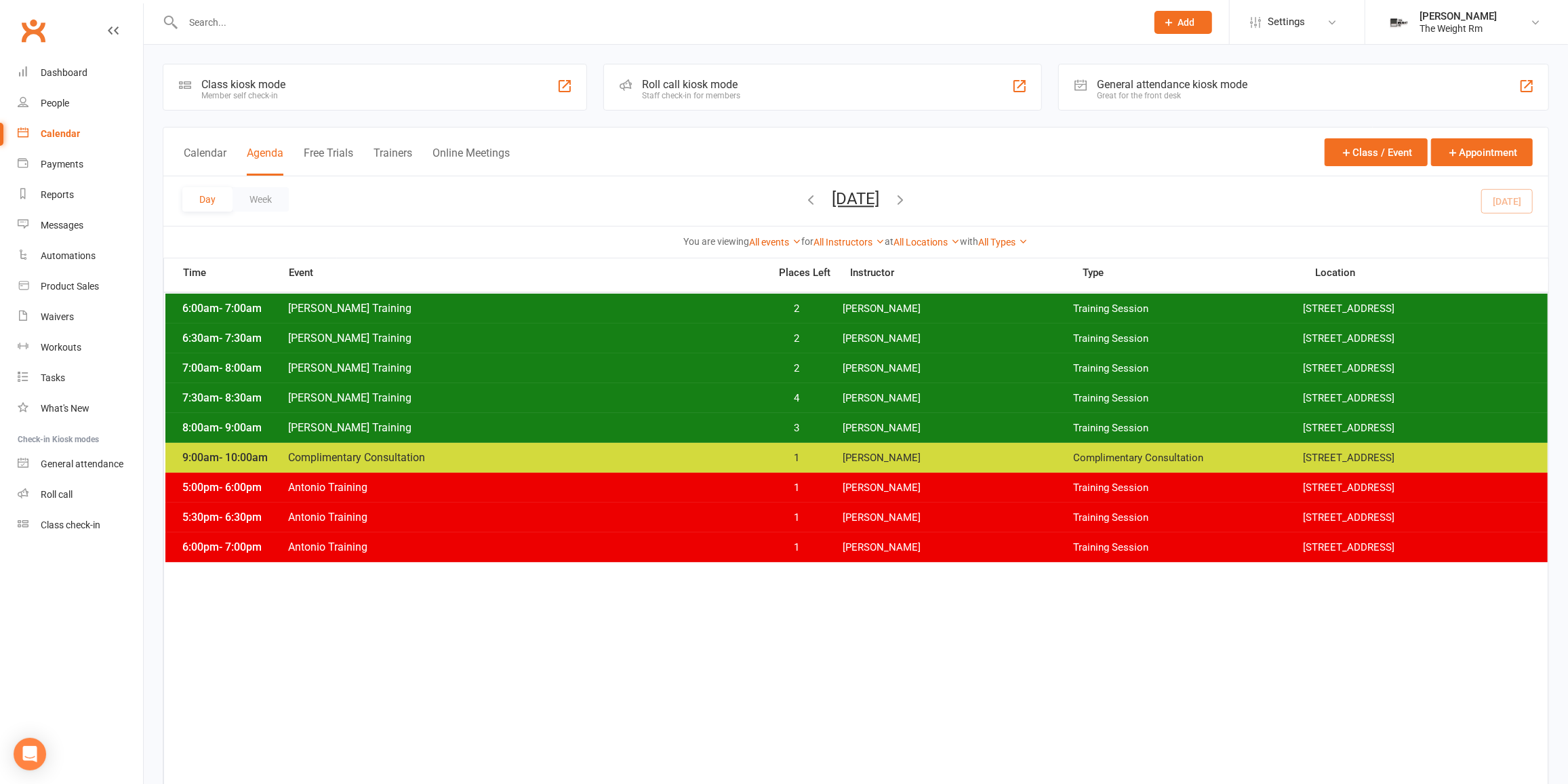
click at [908, 366] on span "[PERSON_NAME]" at bounding box center [958, 368] width 231 height 12
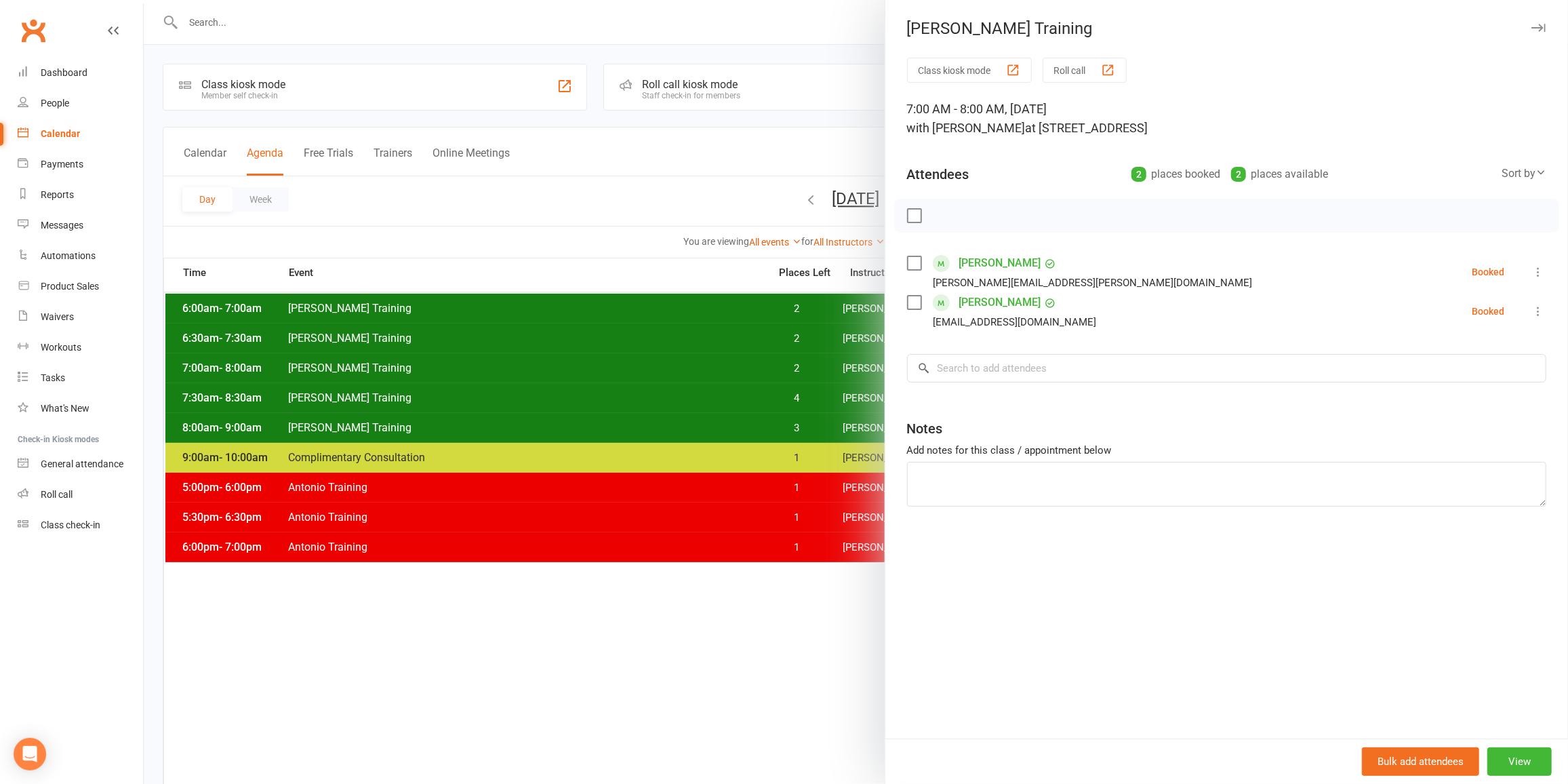
click at [857, 362] on div at bounding box center [855, 392] width 1424 height 784
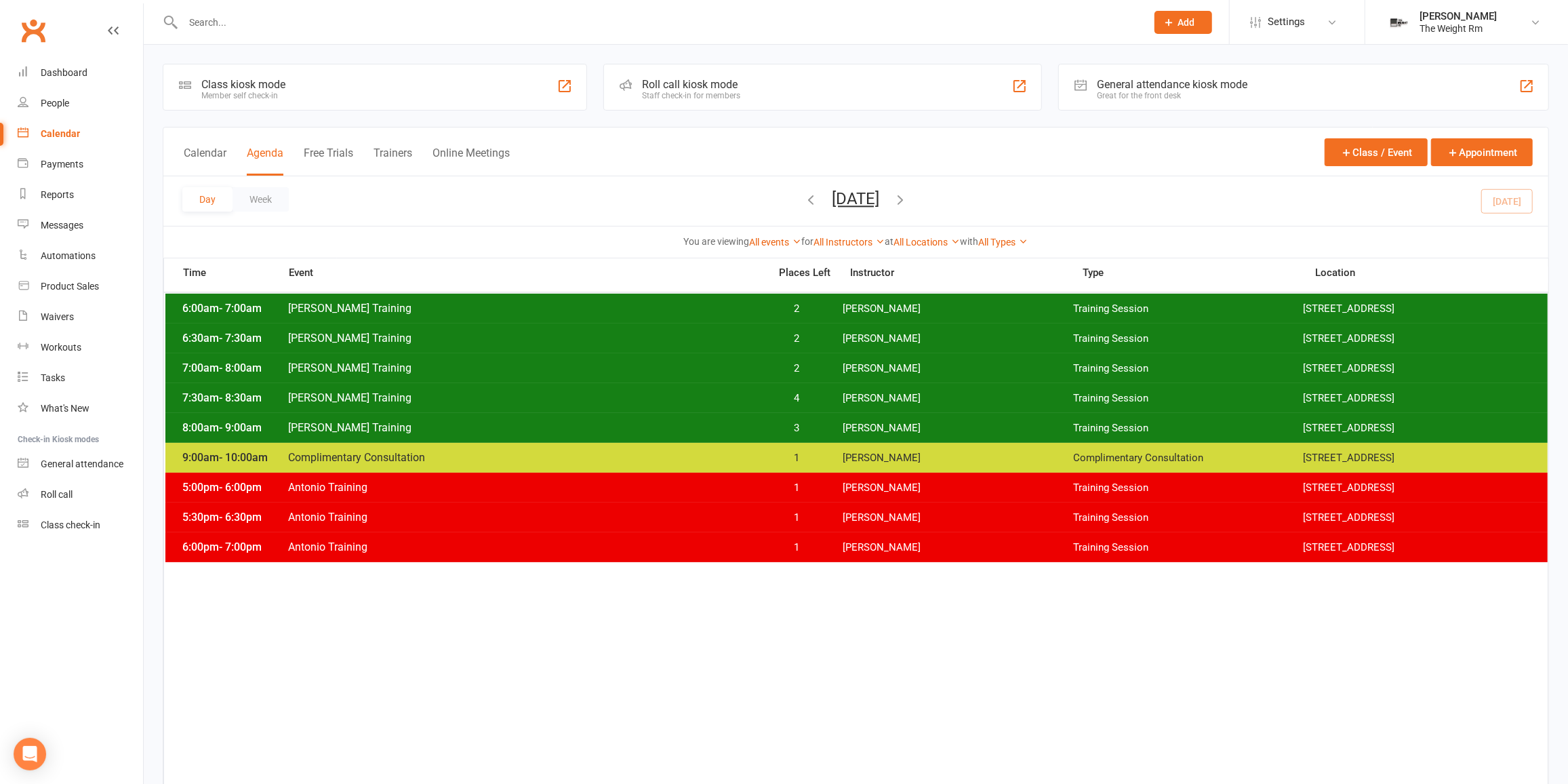
click at [872, 428] on span "[PERSON_NAME]" at bounding box center [958, 427] width 231 height 12
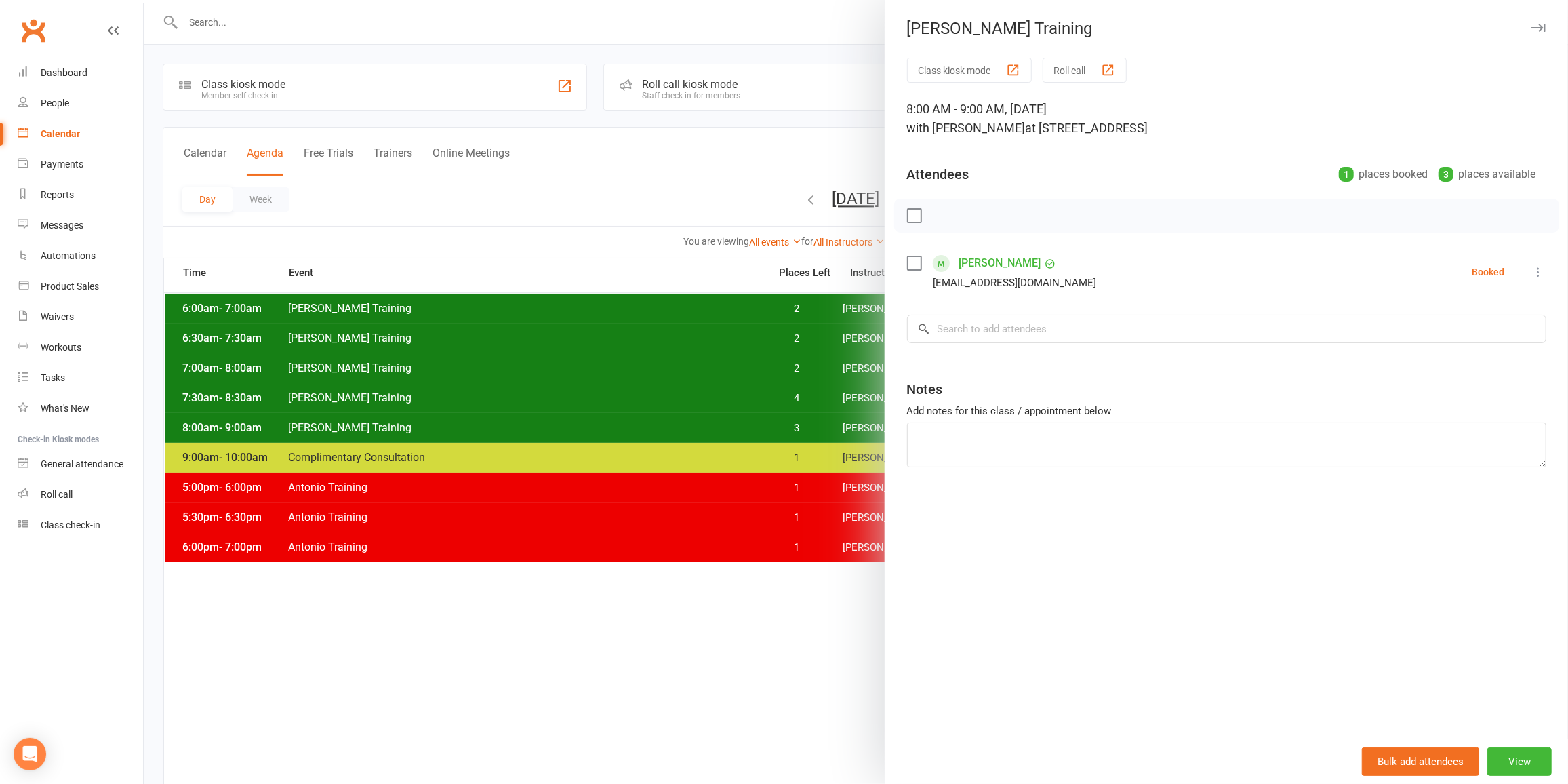
click at [662, 303] on div at bounding box center [855, 392] width 1424 height 784
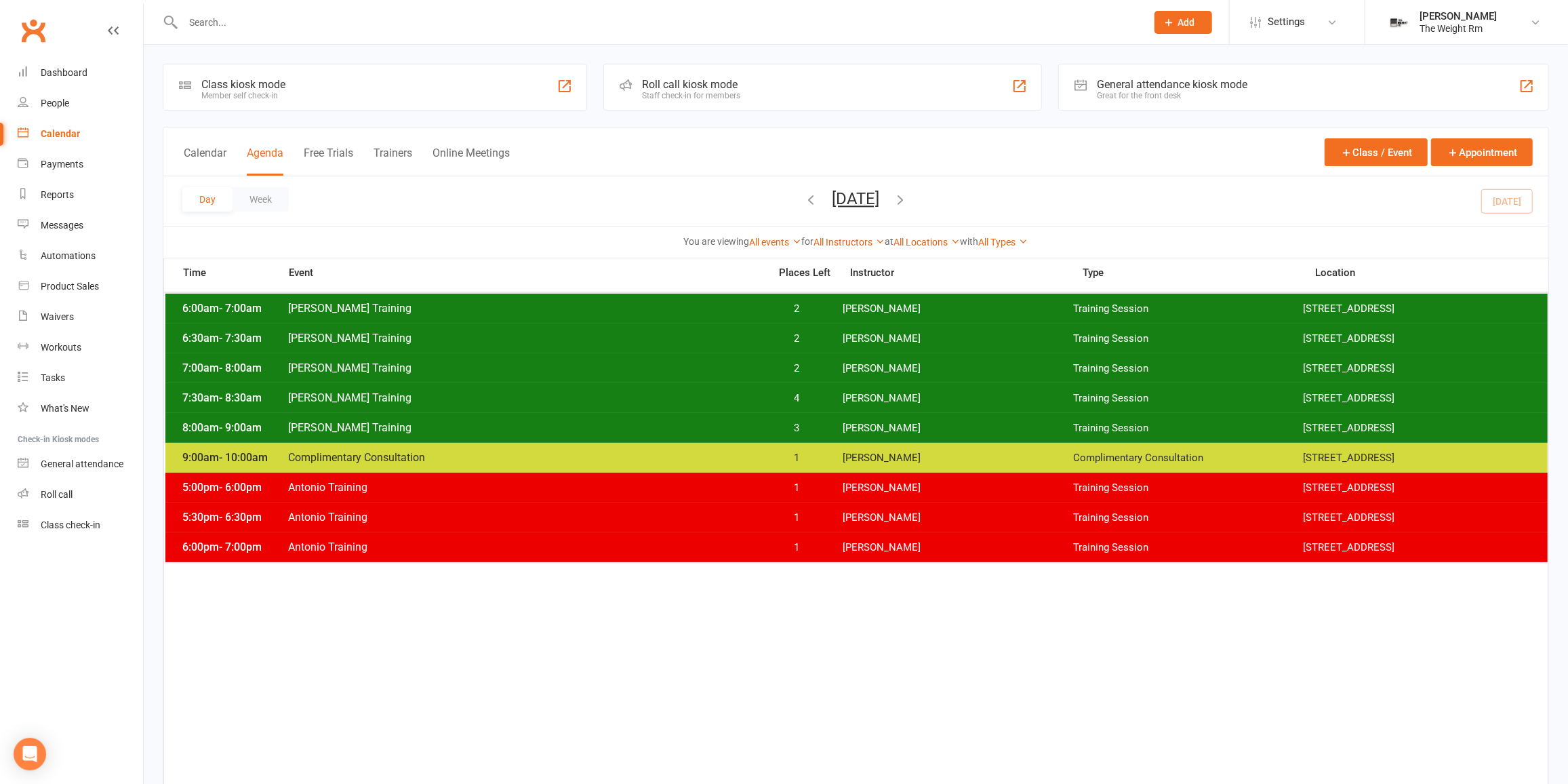
click at [672, 338] on span "[PERSON_NAME] Training" at bounding box center [524, 337] width 474 height 12
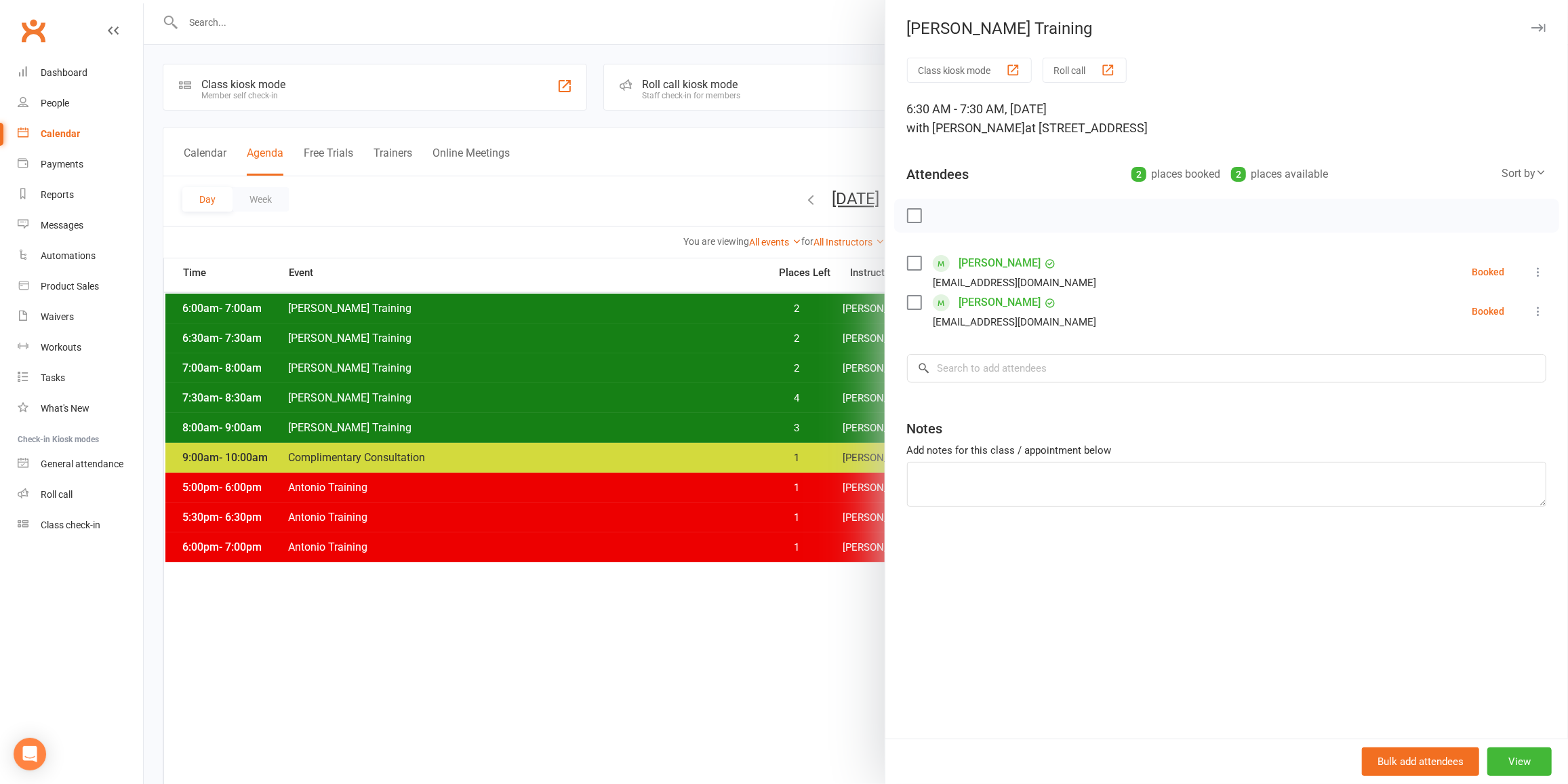
click at [672, 340] on div at bounding box center [855, 392] width 1424 height 784
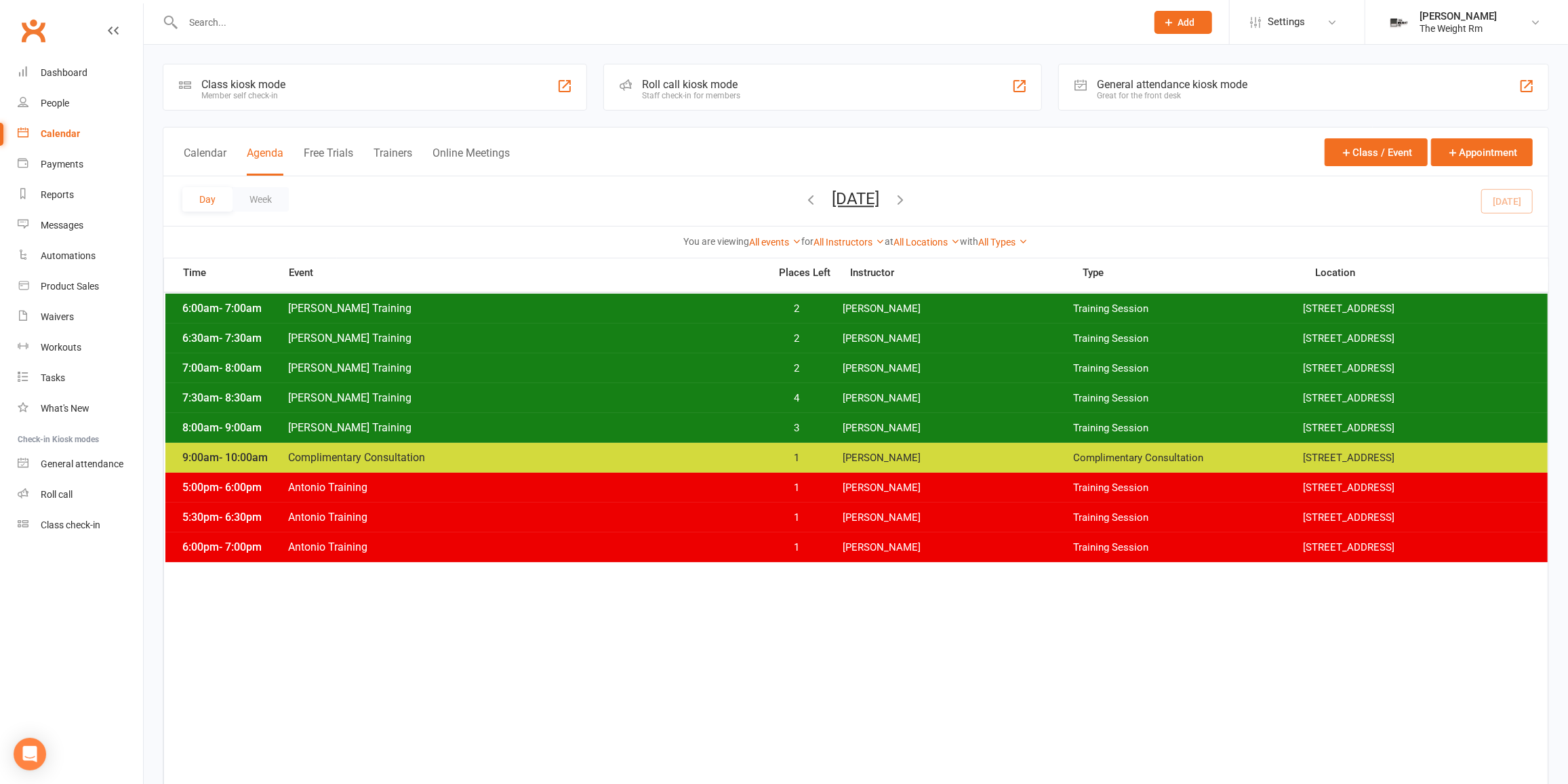
click at [693, 373] on span "[PERSON_NAME] Training" at bounding box center [524, 367] width 474 height 12
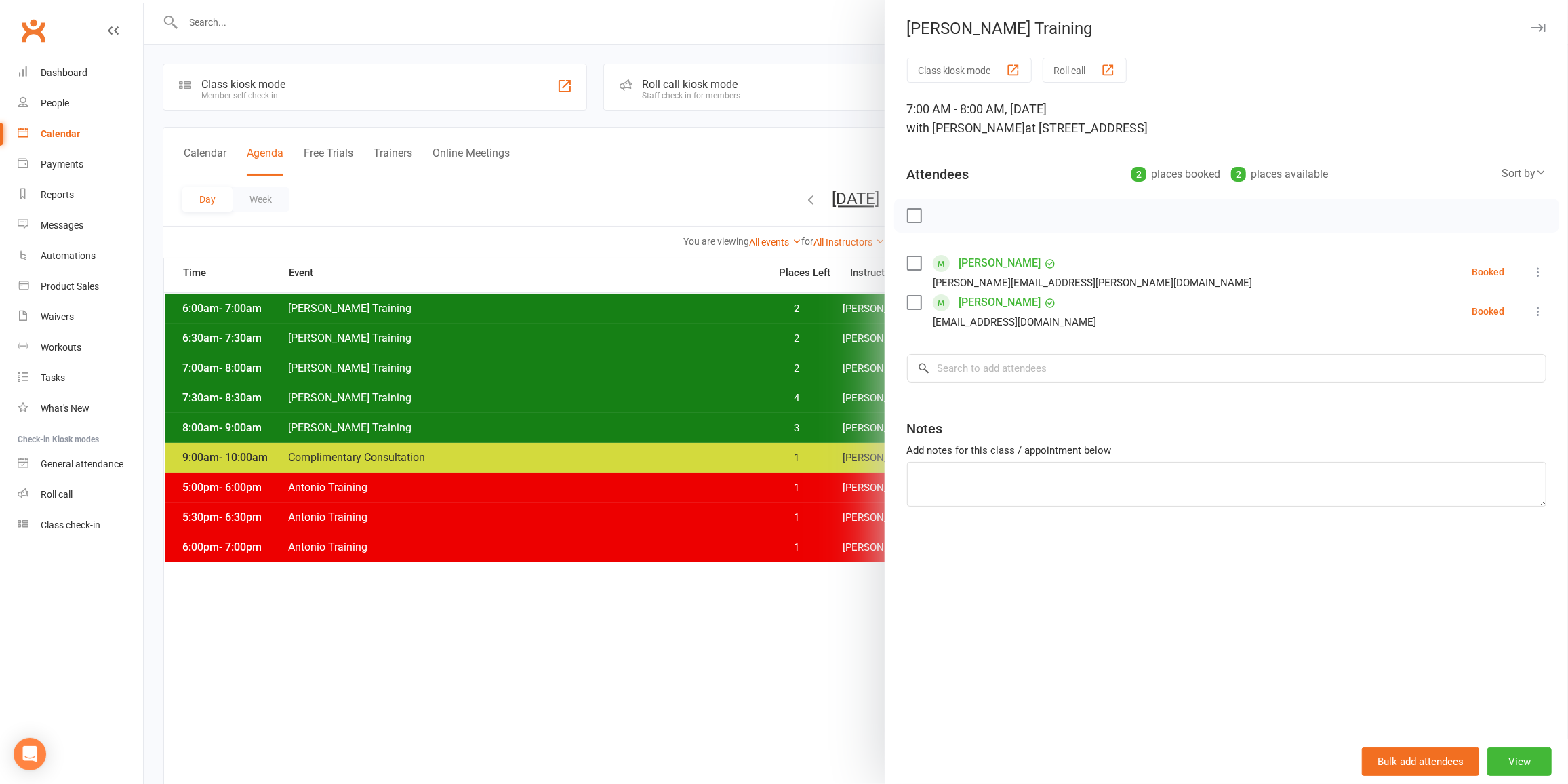
click at [692, 373] on div at bounding box center [855, 392] width 1424 height 784
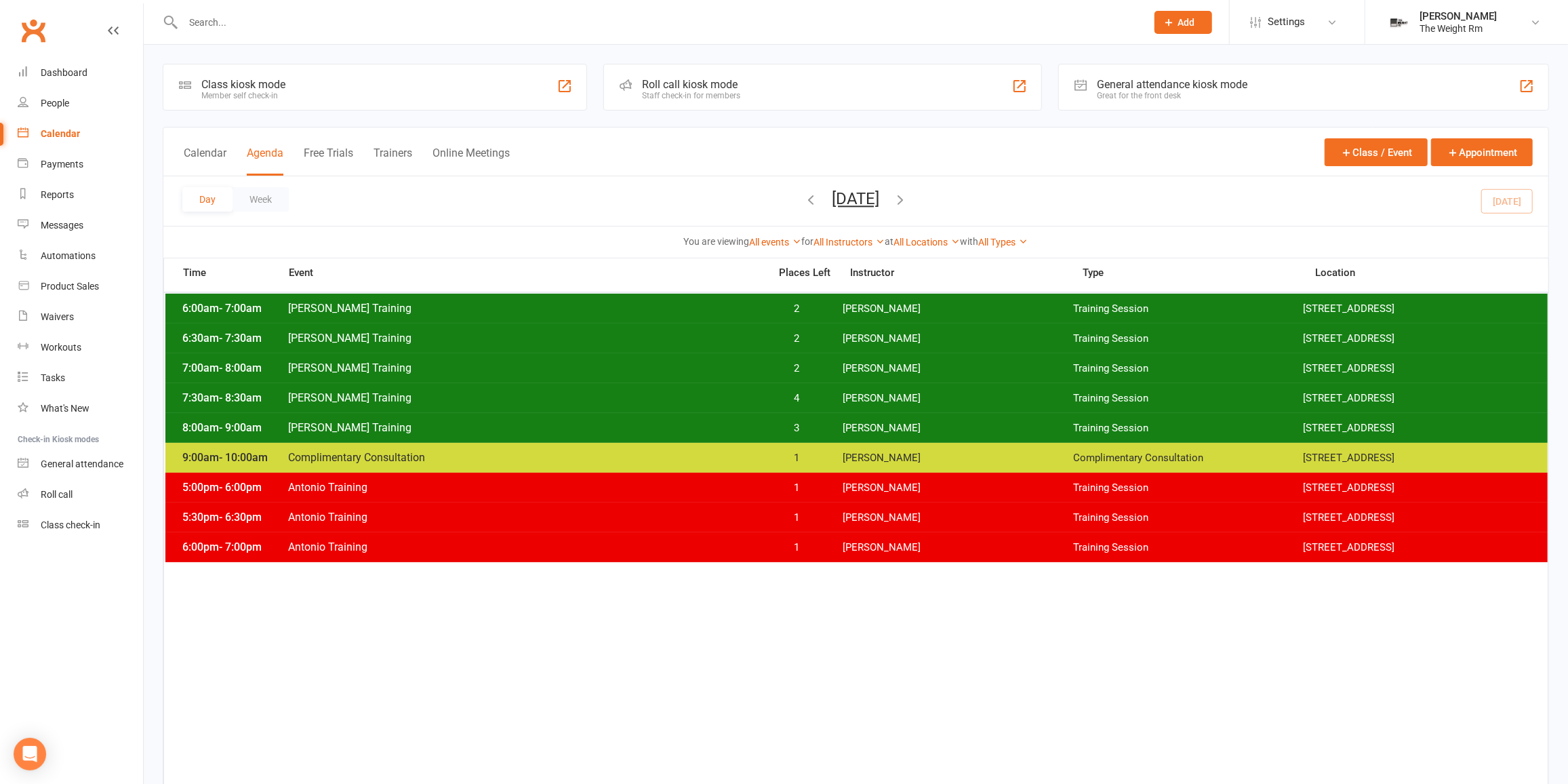
click at [693, 418] on div "8:00am - 9:00am [PERSON_NAME] Training 3 [PERSON_NAME] Training Session [STREET…" at bounding box center [856, 427] width 1382 height 30
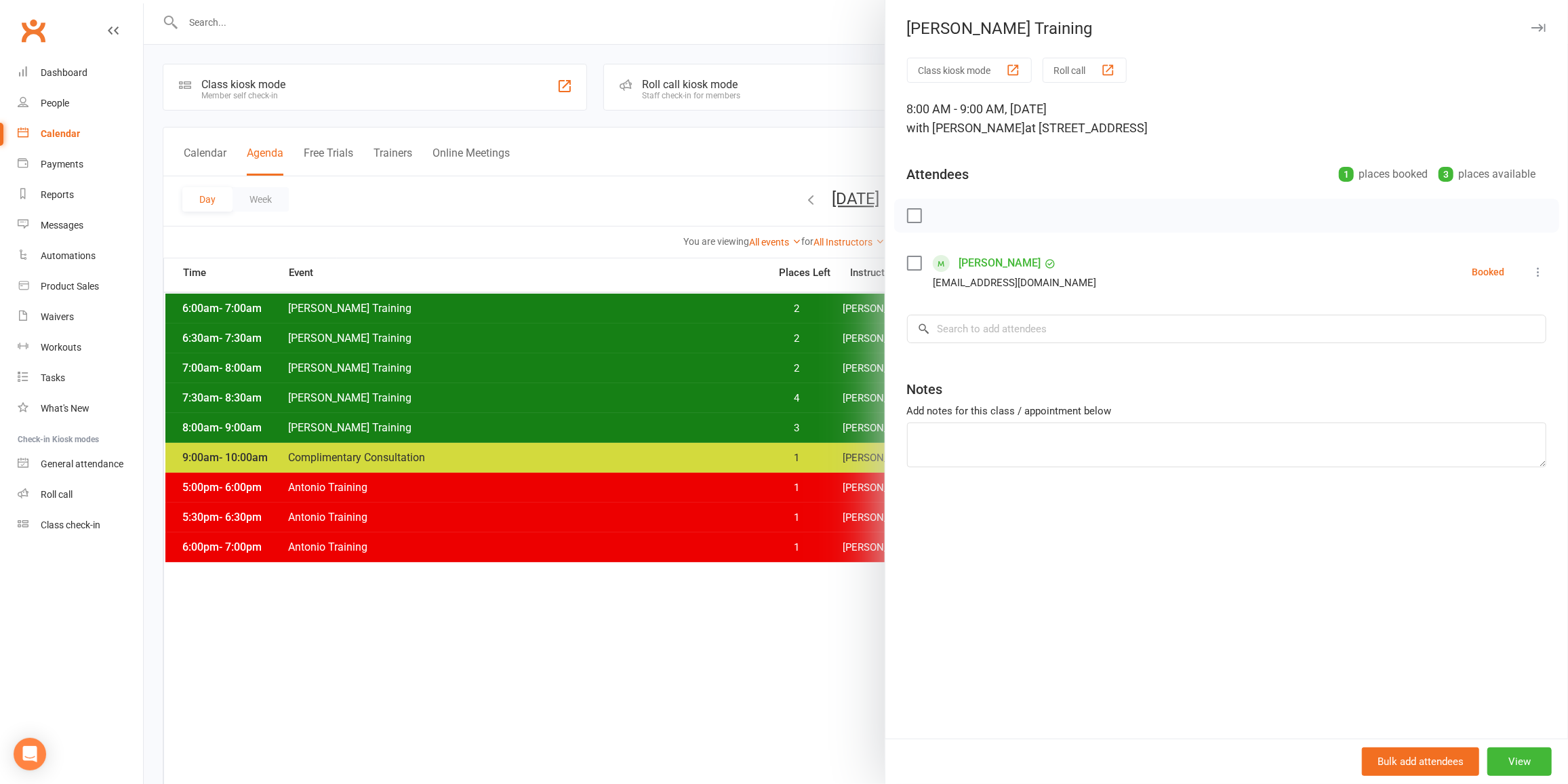
click at [691, 418] on div at bounding box center [855, 392] width 1424 height 784
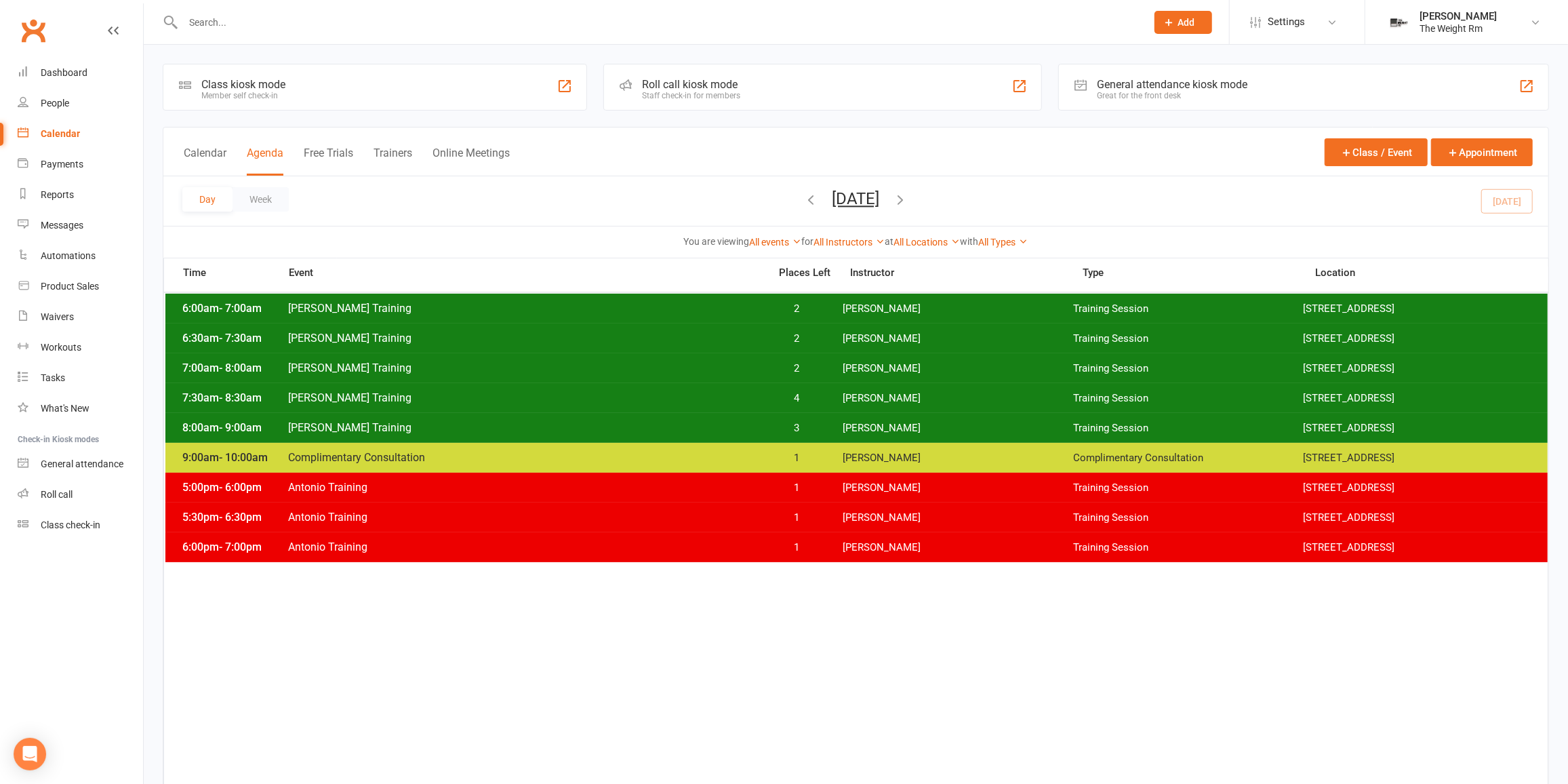
click at [703, 478] on div "5:00pm - 6:00pm Antonio Training 1 [PERSON_NAME] Training Session [STREET_ADDRE…" at bounding box center [856, 487] width 1382 height 30
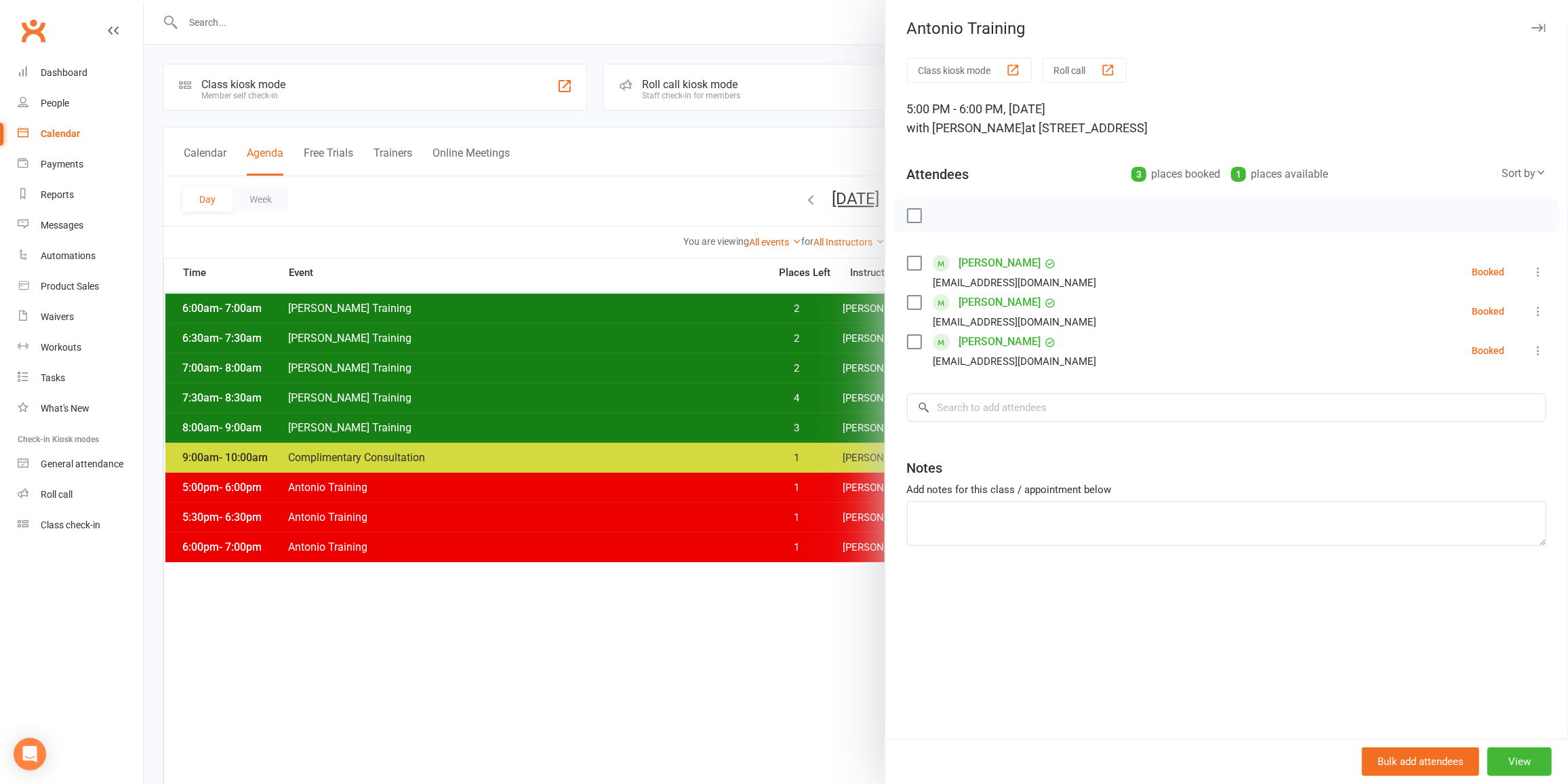
click at [698, 487] on div at bounding box center [855, 392] width 1424 height 784
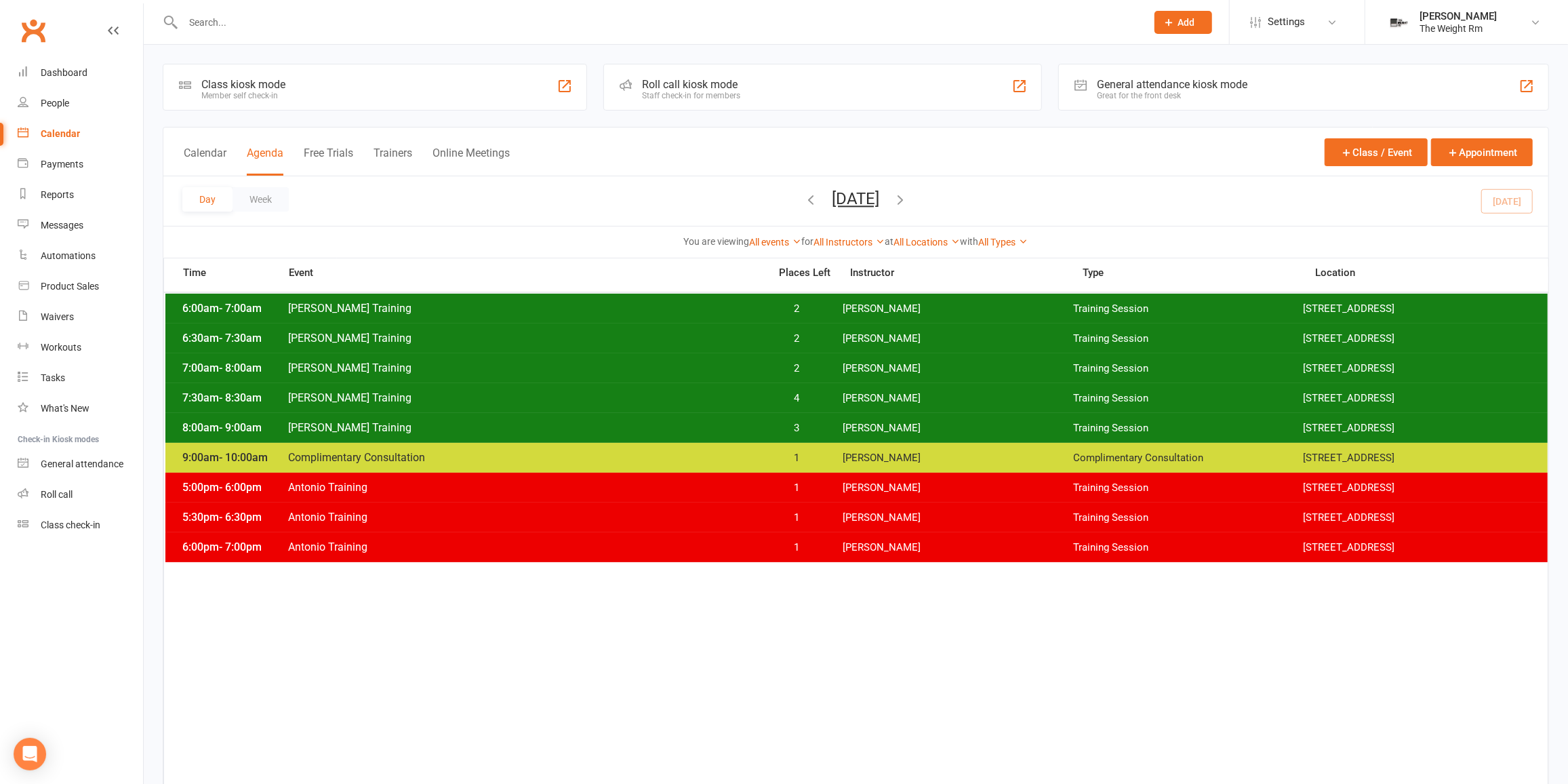
click at [700, 518] on span "Antonio Training" at bounding box center [524, 517] width 474 height 12
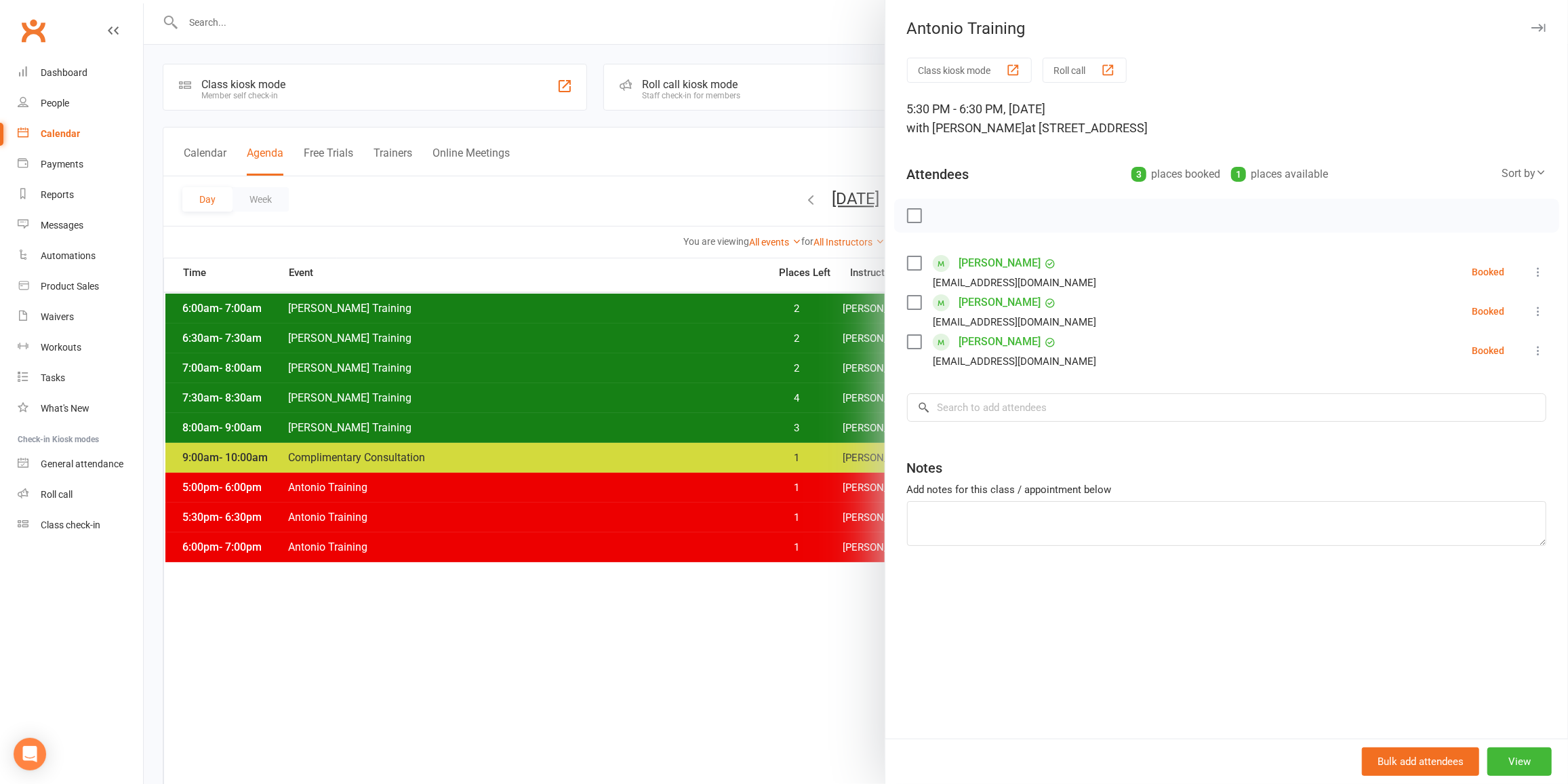
click at [700, 518] on div at bounding box center [855, 392] width 1424 height 784
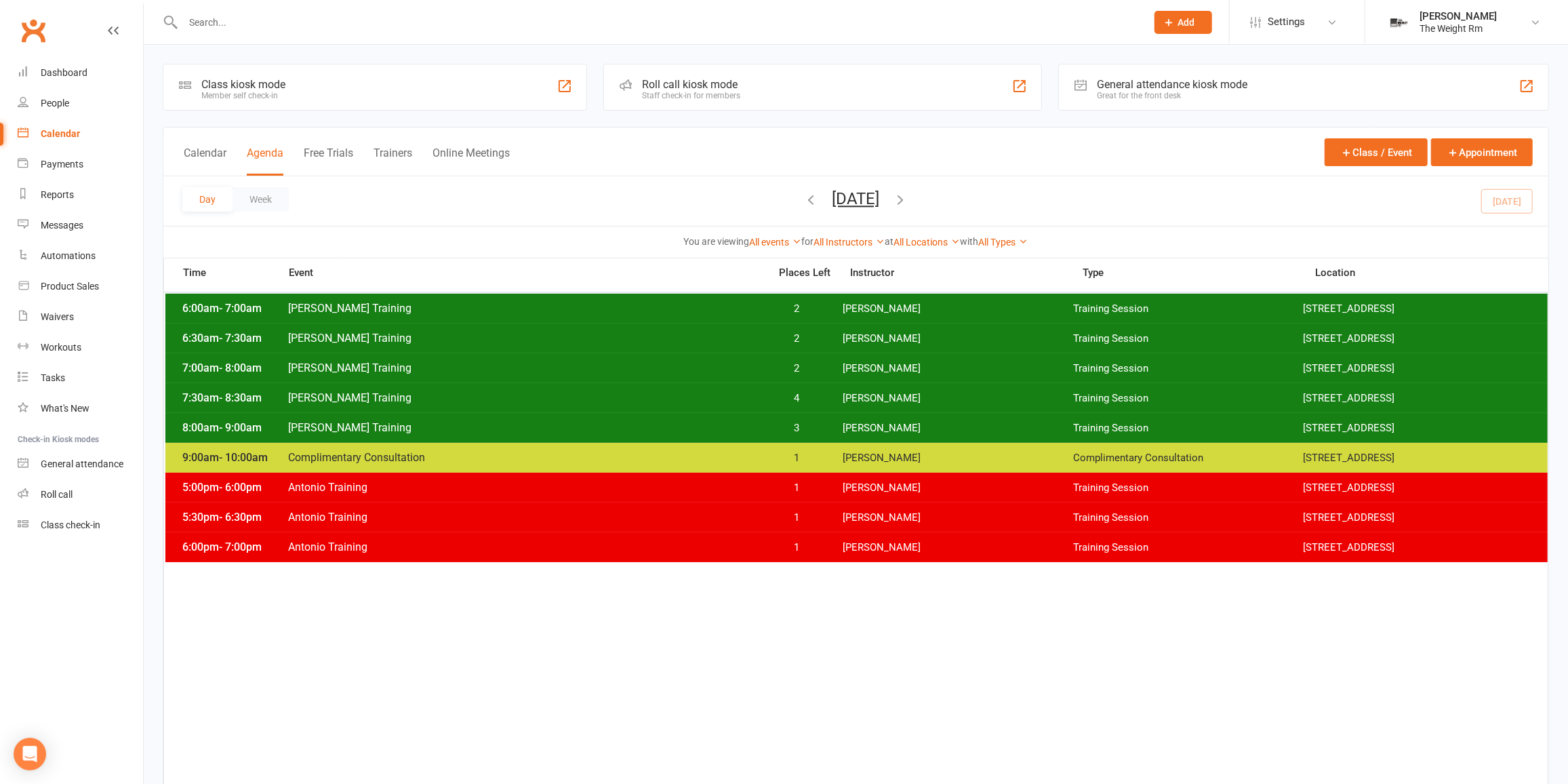
click at [700, 547] on span "Antonio Training" at bounding box center [524, 546] width 474 height 12
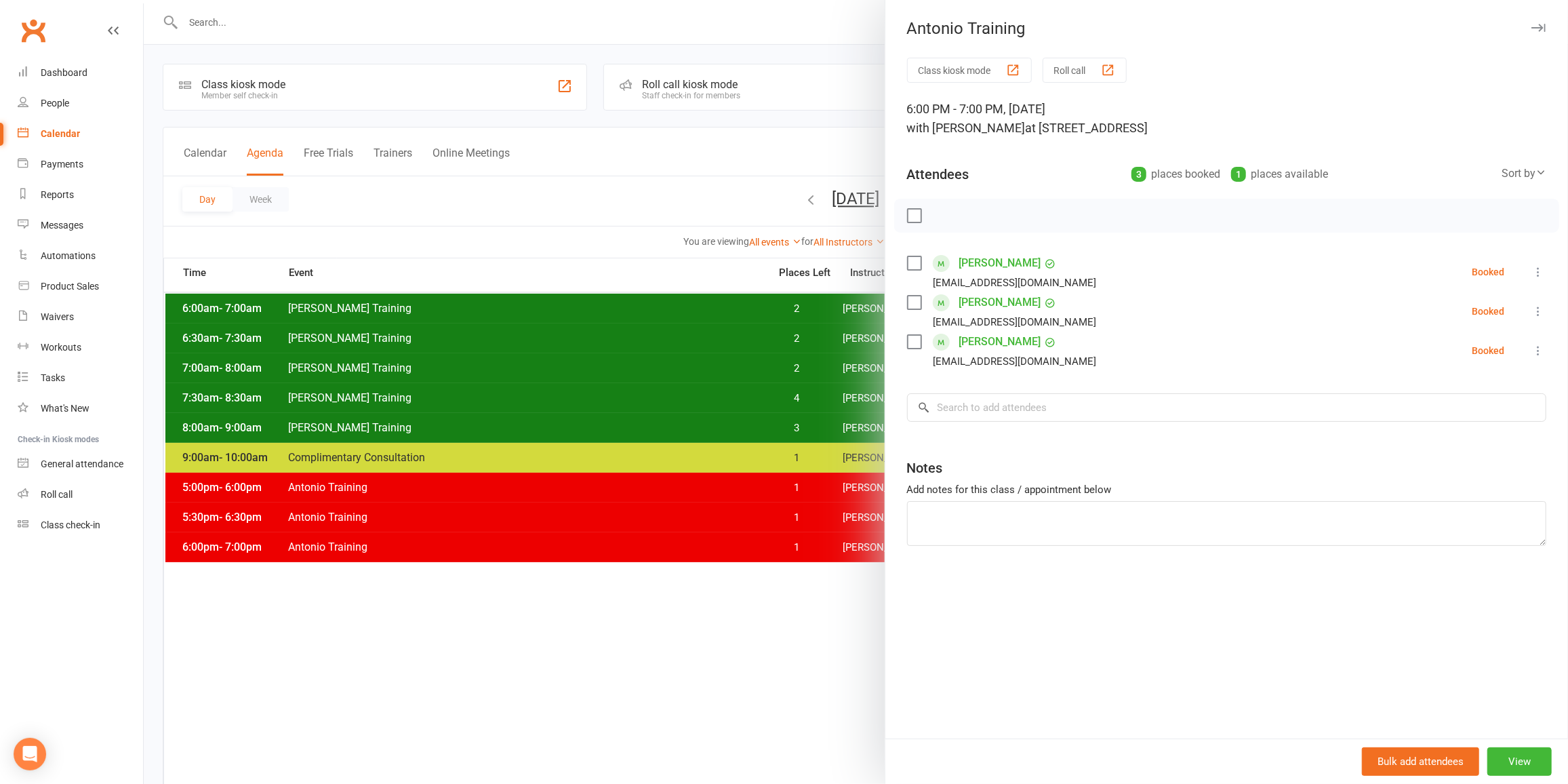
click at [700, 547] on div at bounding box center [855, 392] width 1424 height 784
